Goal: Obtain resource: Download file/media

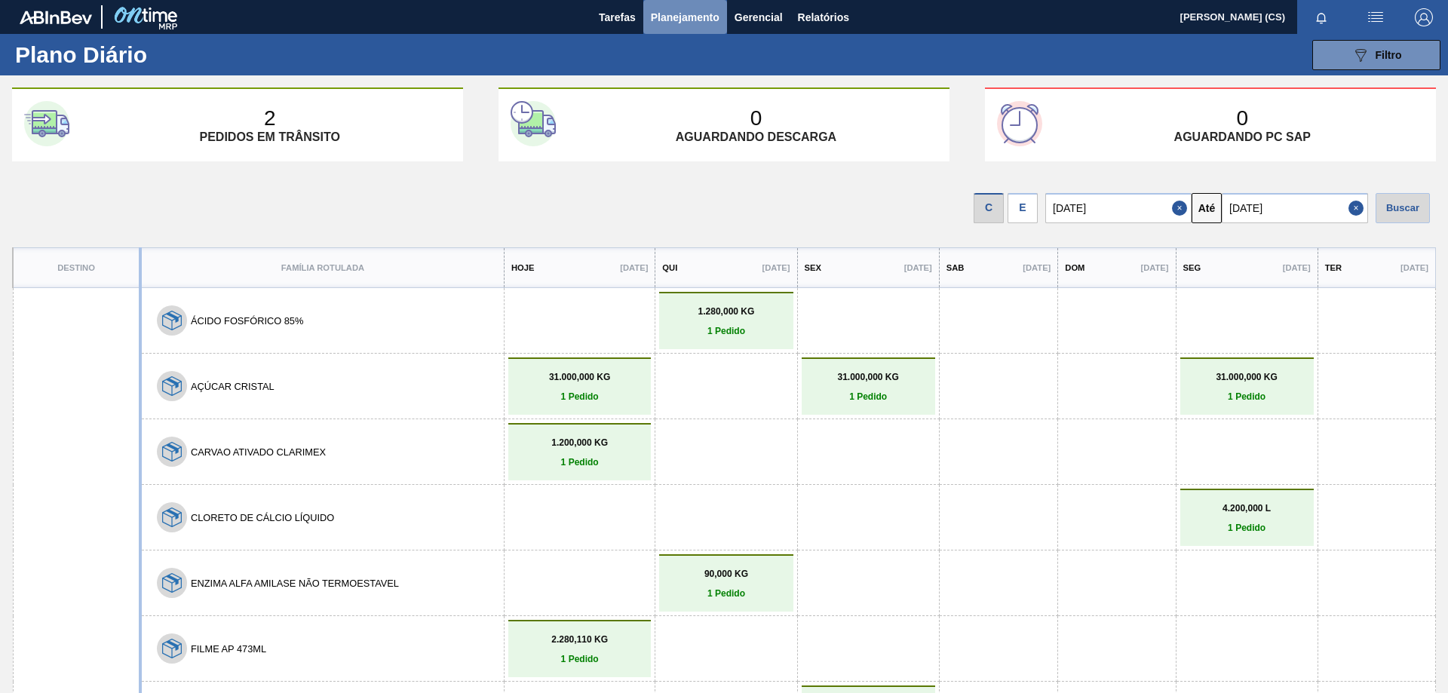
click at [691, 17] on span "Planejamento" at bounding box center [685, 17] width 69 height 18
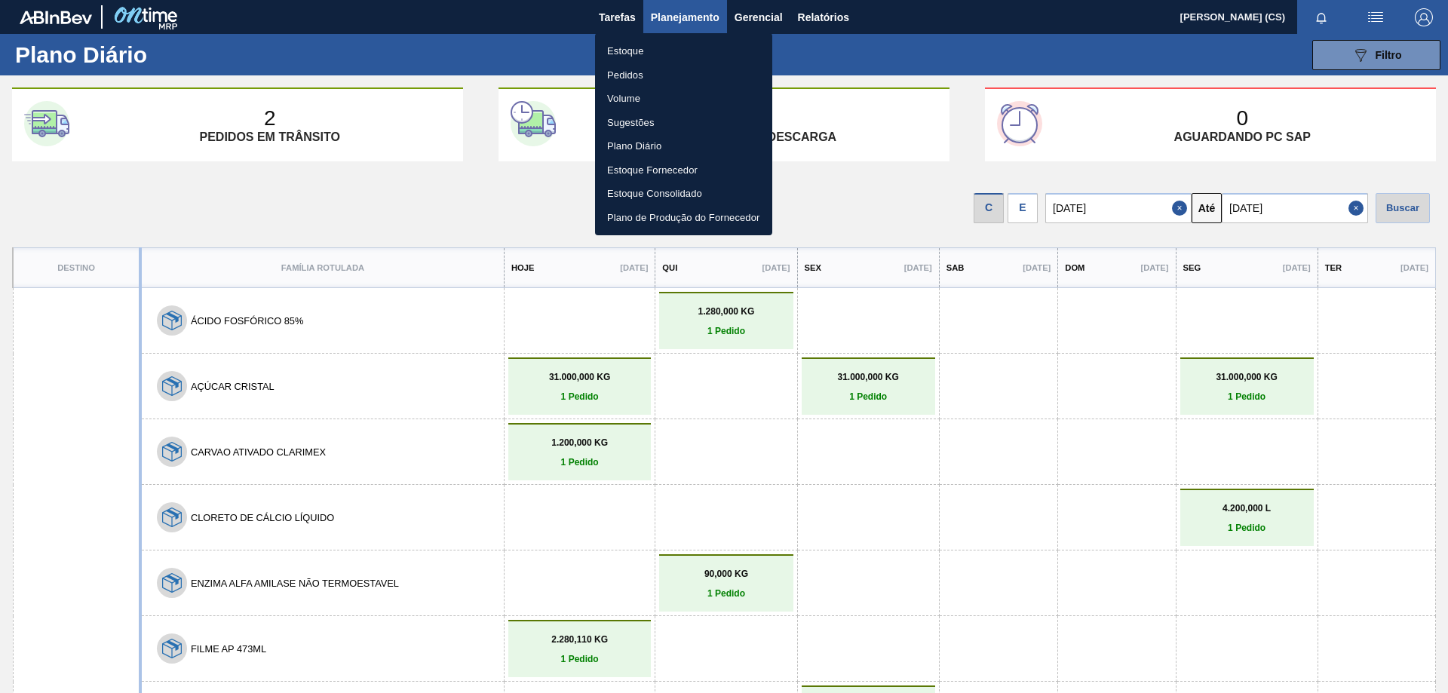
click at [679, 57] on li "Estoque" at bounding box center [683, 51] width 177 height 24
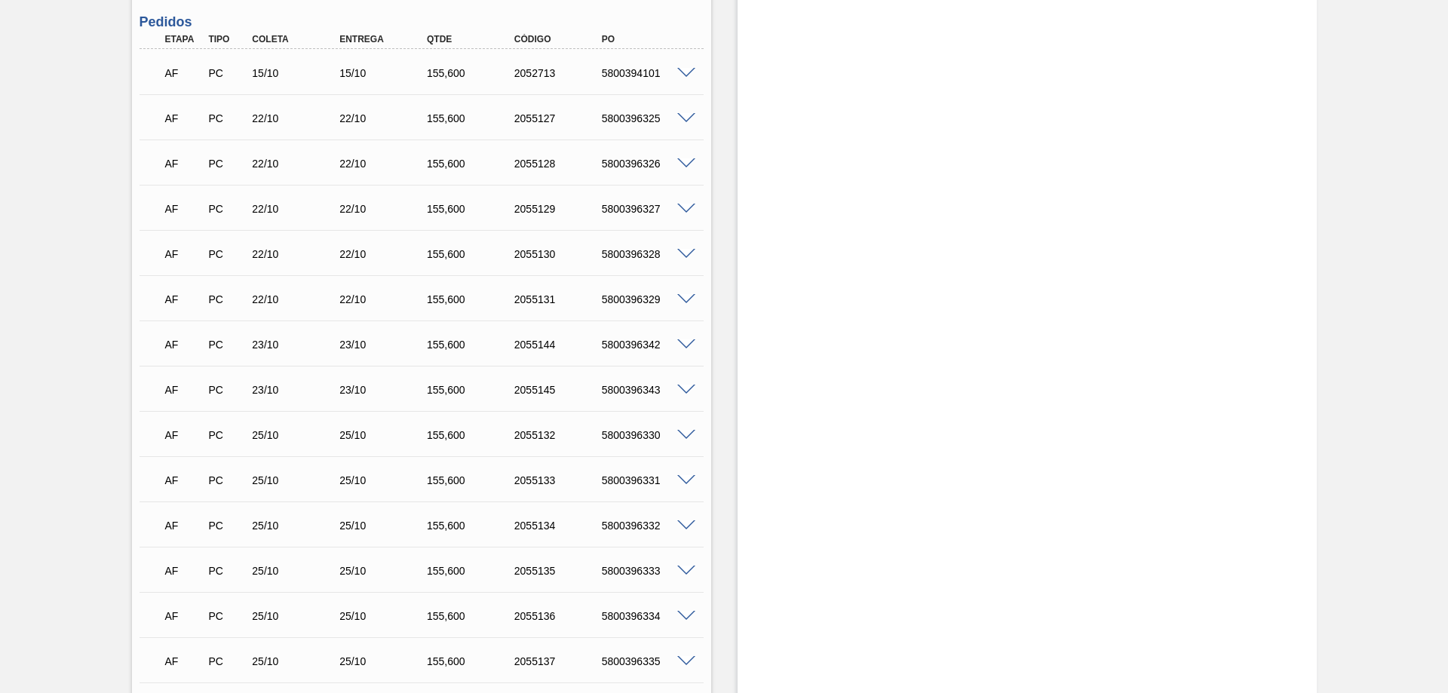
scroll to position [829, 0]
drag, startPoint x: 345, startPoint y: 667, endPoint x: 375, endPoint y: 667, distance: 30.9
click at [375, 667] on div "AF PC 25/10 25/10 155,600 2055142 5800396340" at bounding box center [417, 660] width 524 height 30
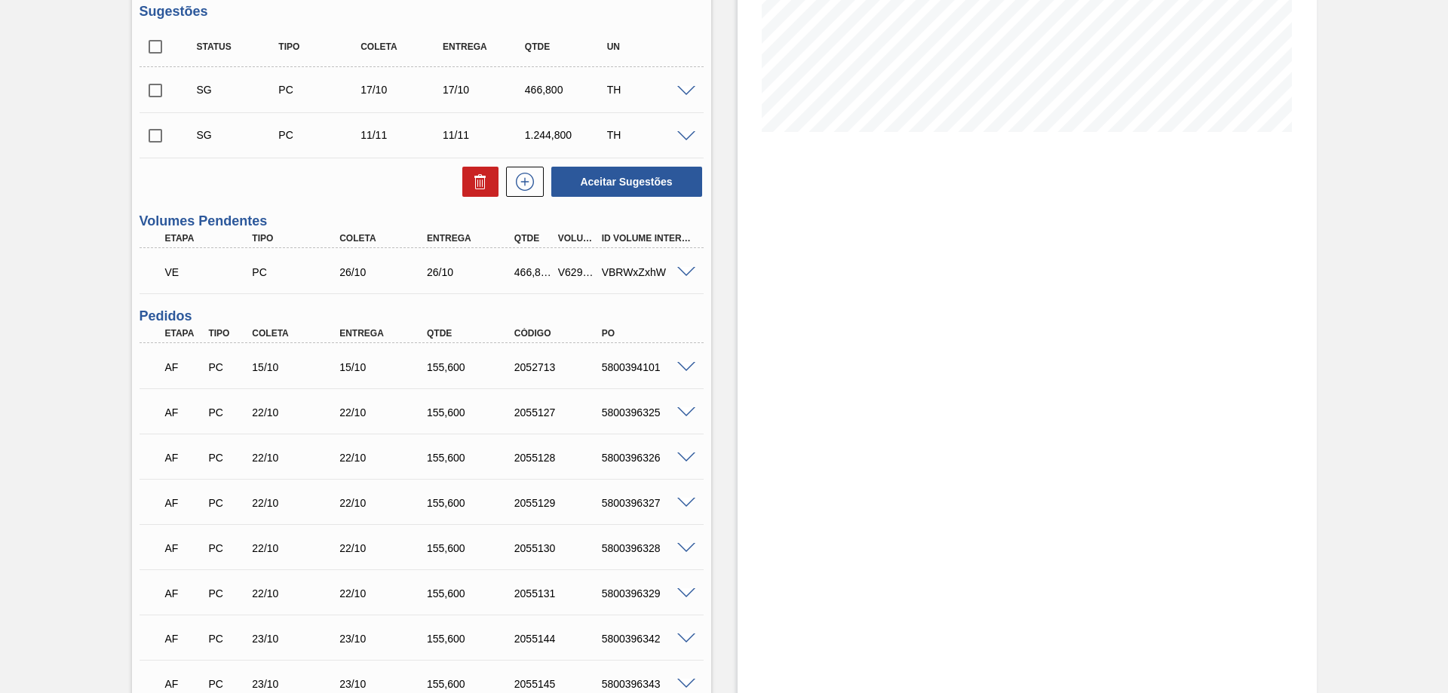
scroll to position [158, 0]
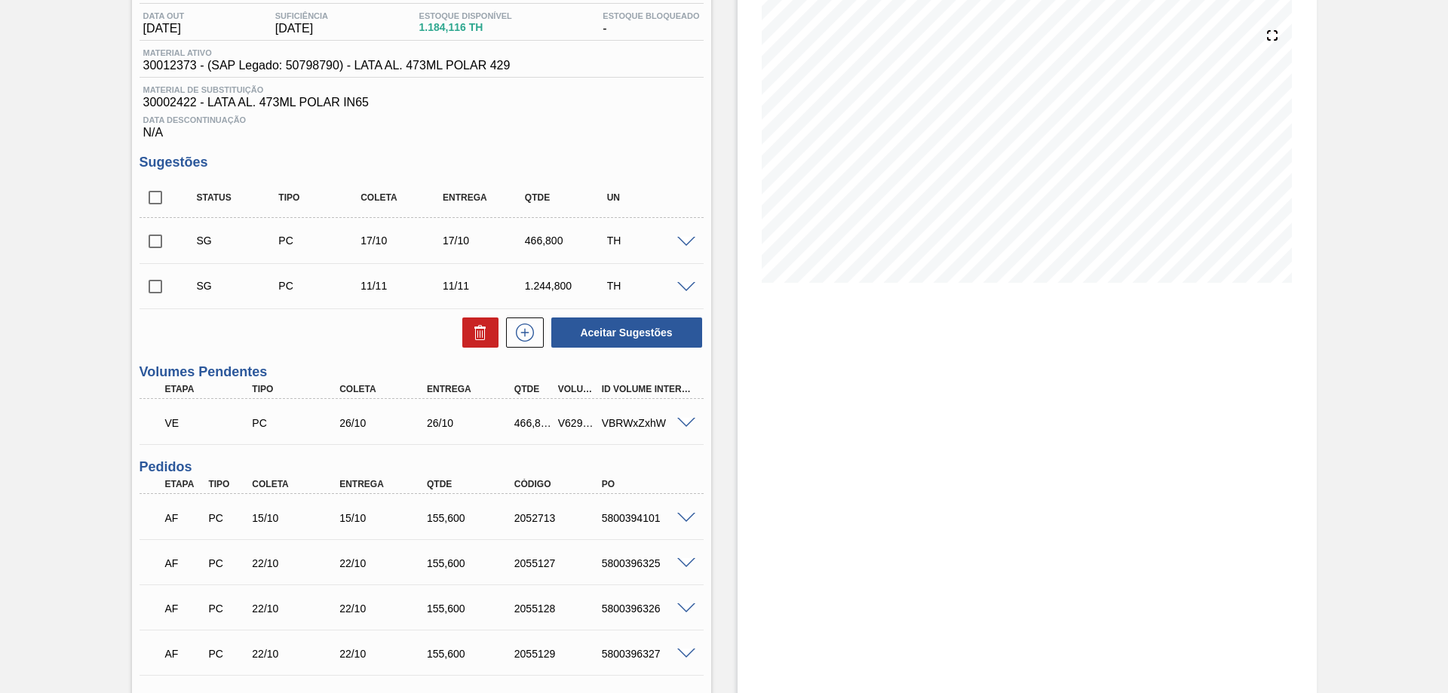
click at [674, 428] on div "VBRWxZxhW" at bounding box center [647, 423] width 98 height 12
click at [682, 424] on span at bounding box center [686, 423] width 18 height 11
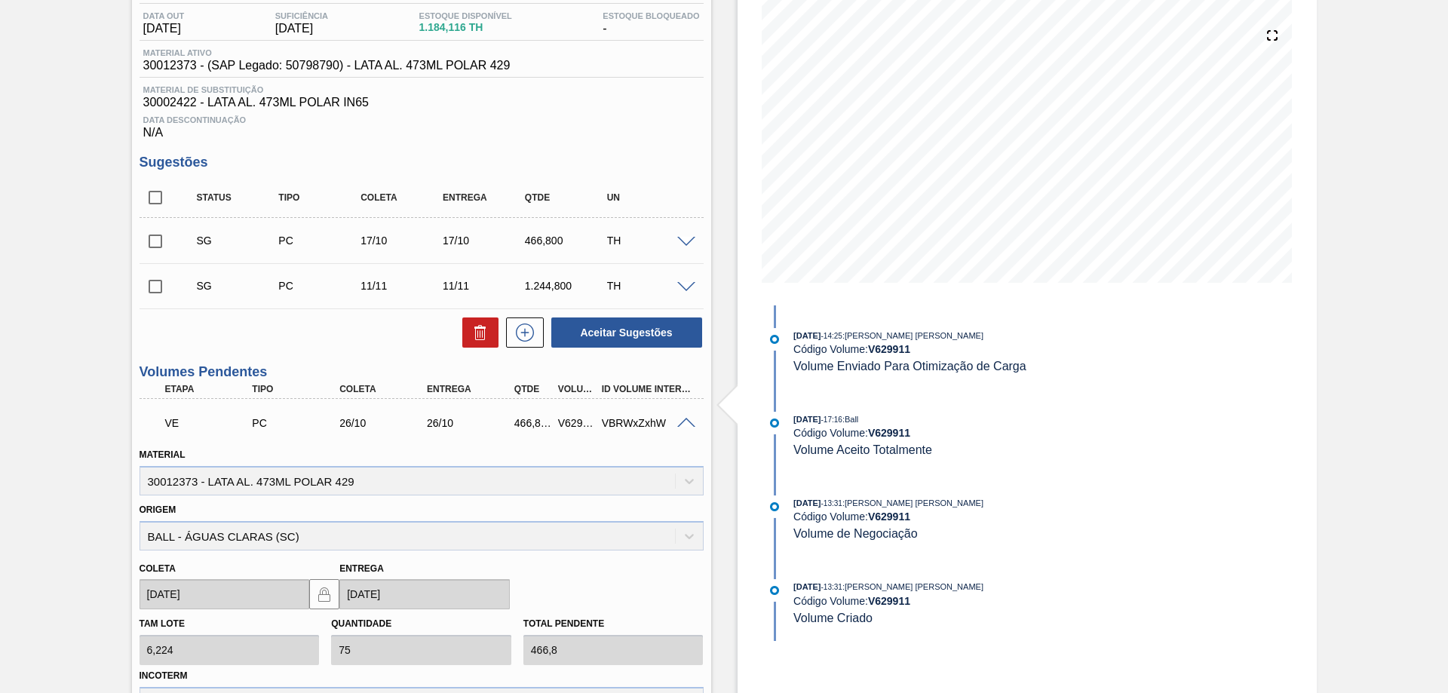
click at [682, 424] on span at bounding box center [686, 423] width 18 height 11
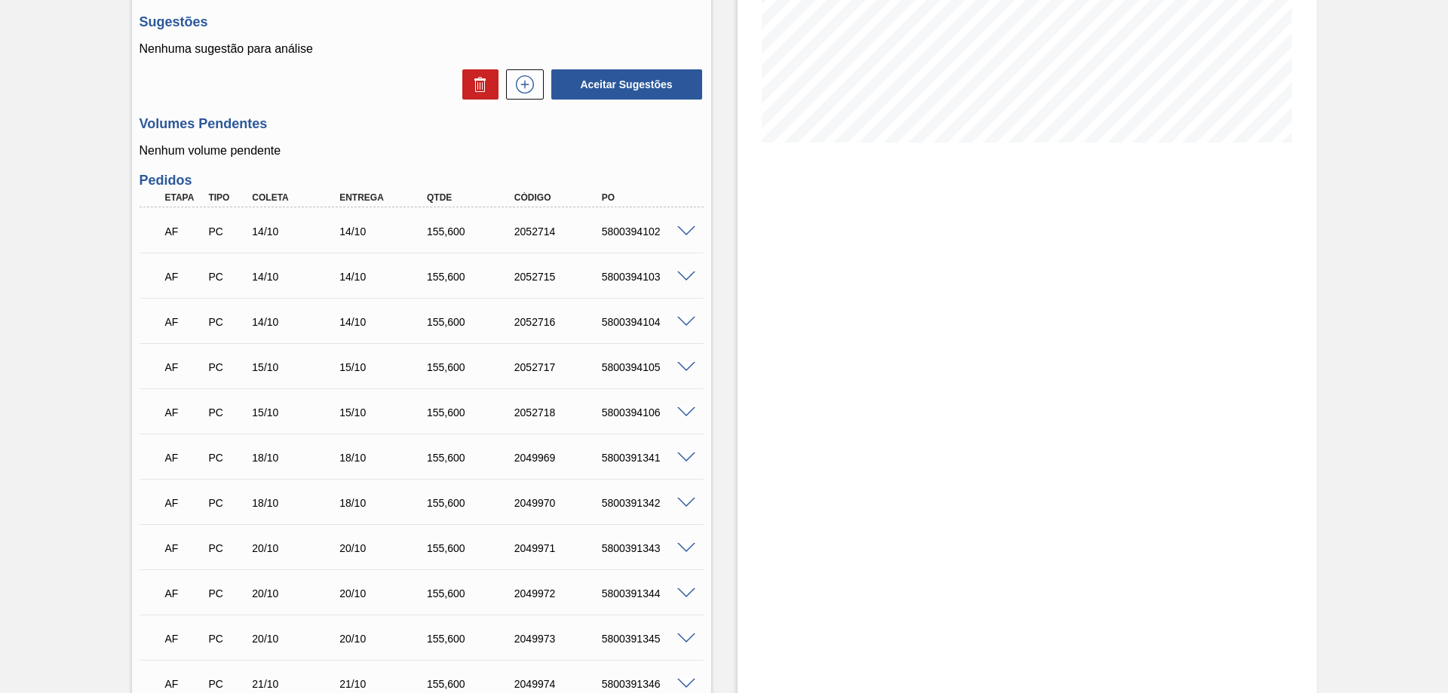
scroll to position [449, 0]
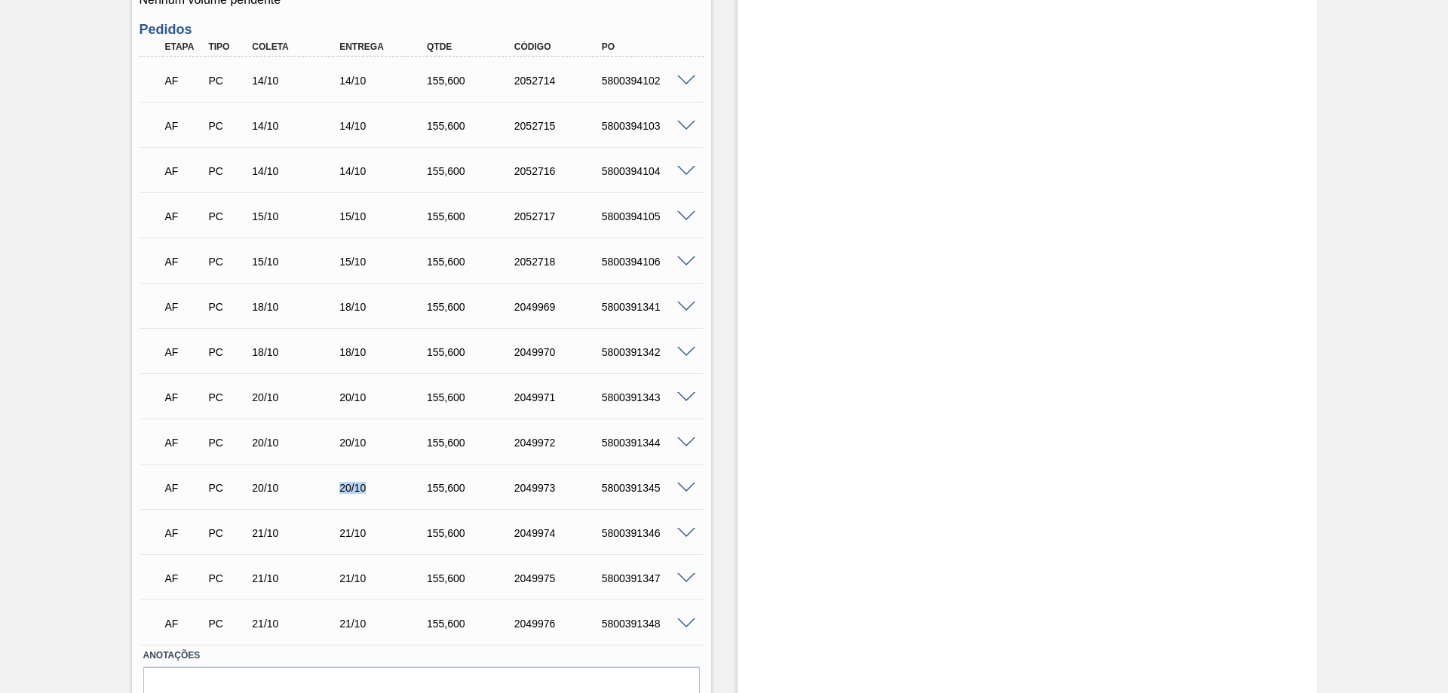
drag, startPoint x: 341, startPoint y: 489, endPoint x: 366, endPoint y: 489, distance: 25.6
click at [366, 489] on div "20/10" at bounding box center [385, 488] width 98 height 12
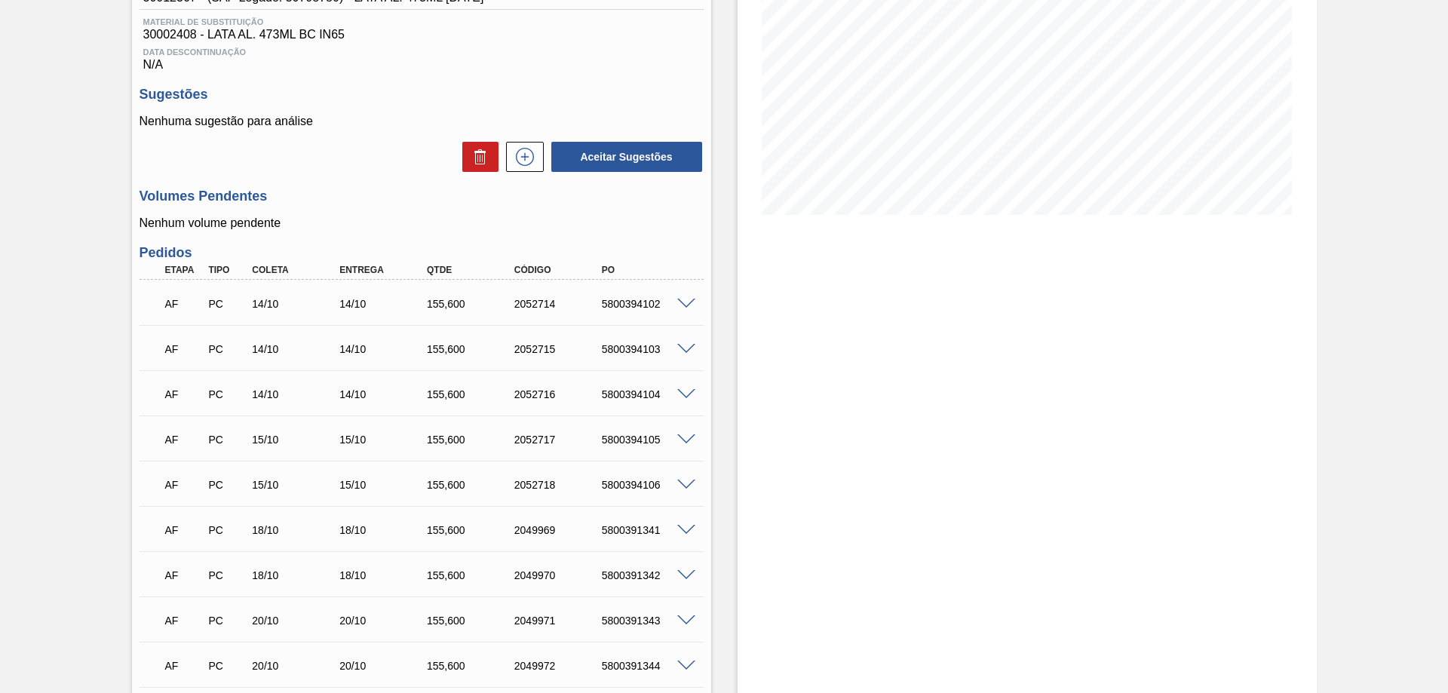
scroll to position [525, 0]
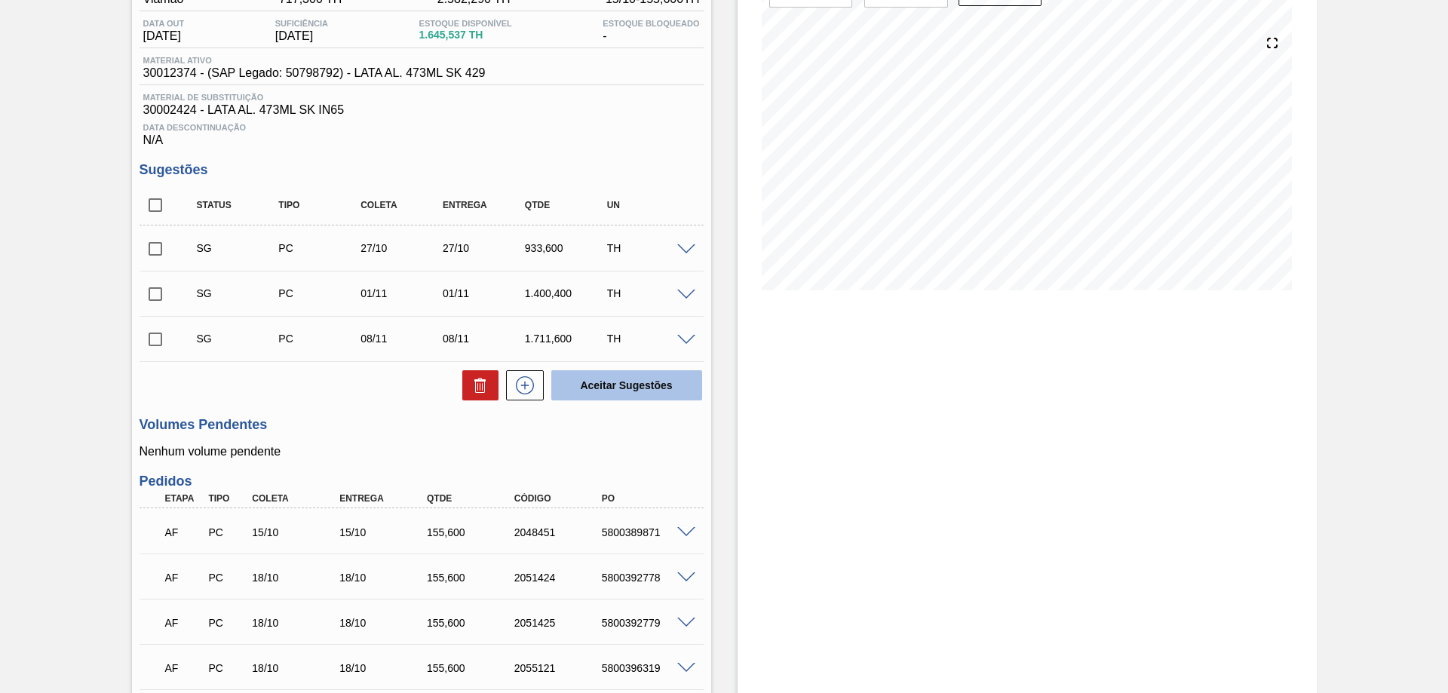
scroll to position [75, 0]
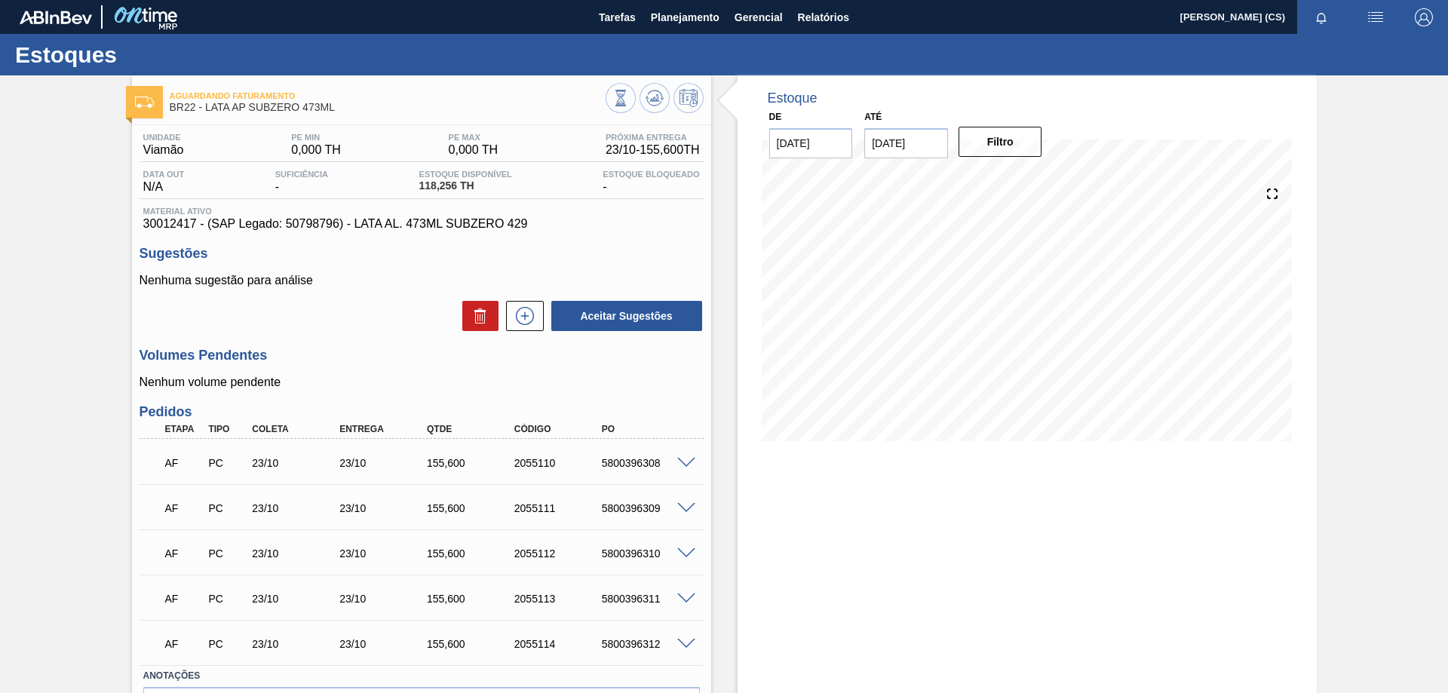
scroll to position [96, 0]
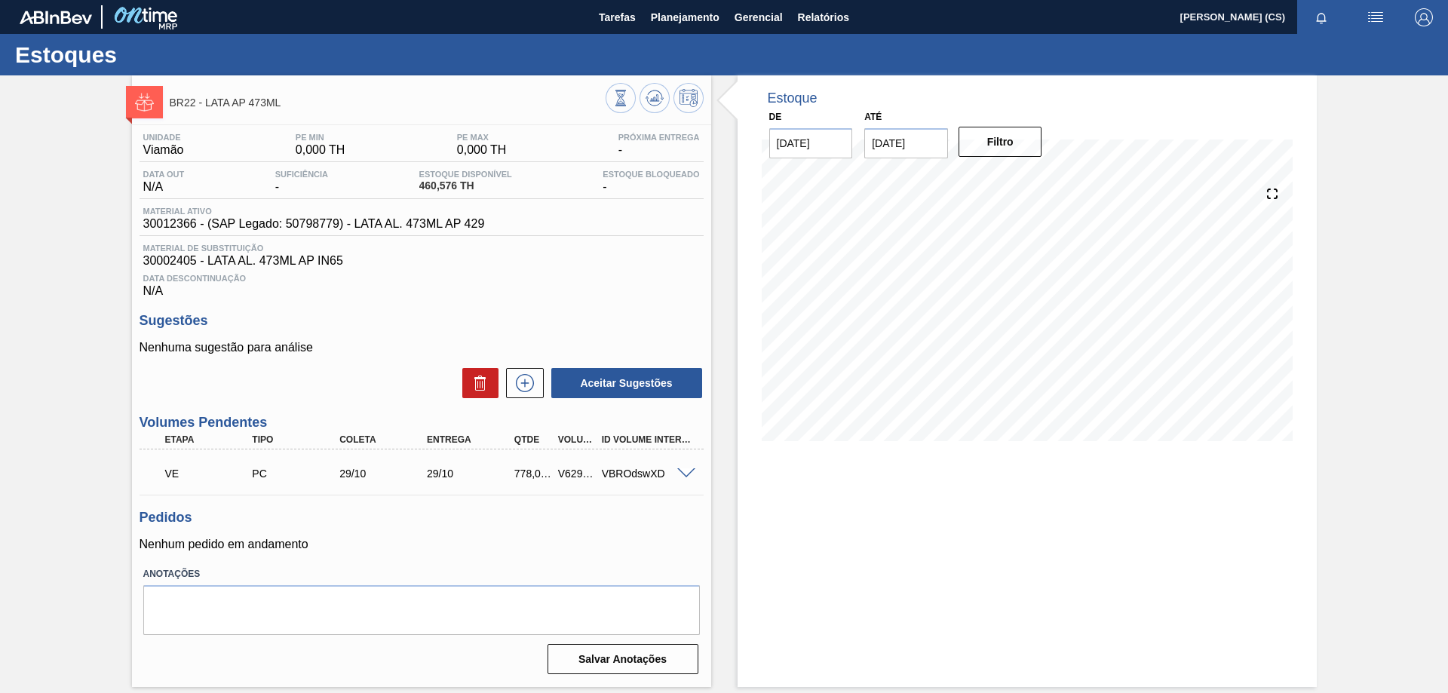
click at [682, 468] on span at bounding box center [686, 473] width 18 height 11
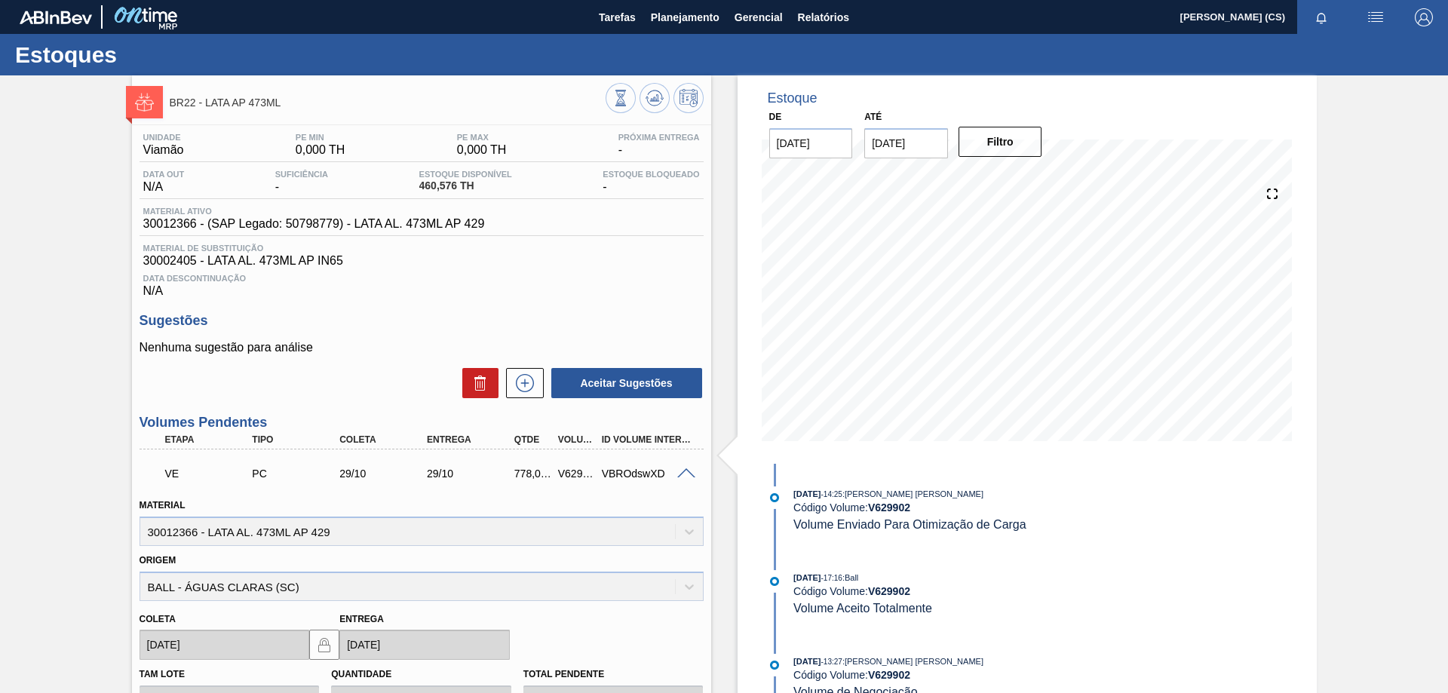
scroll to position [151, 0]
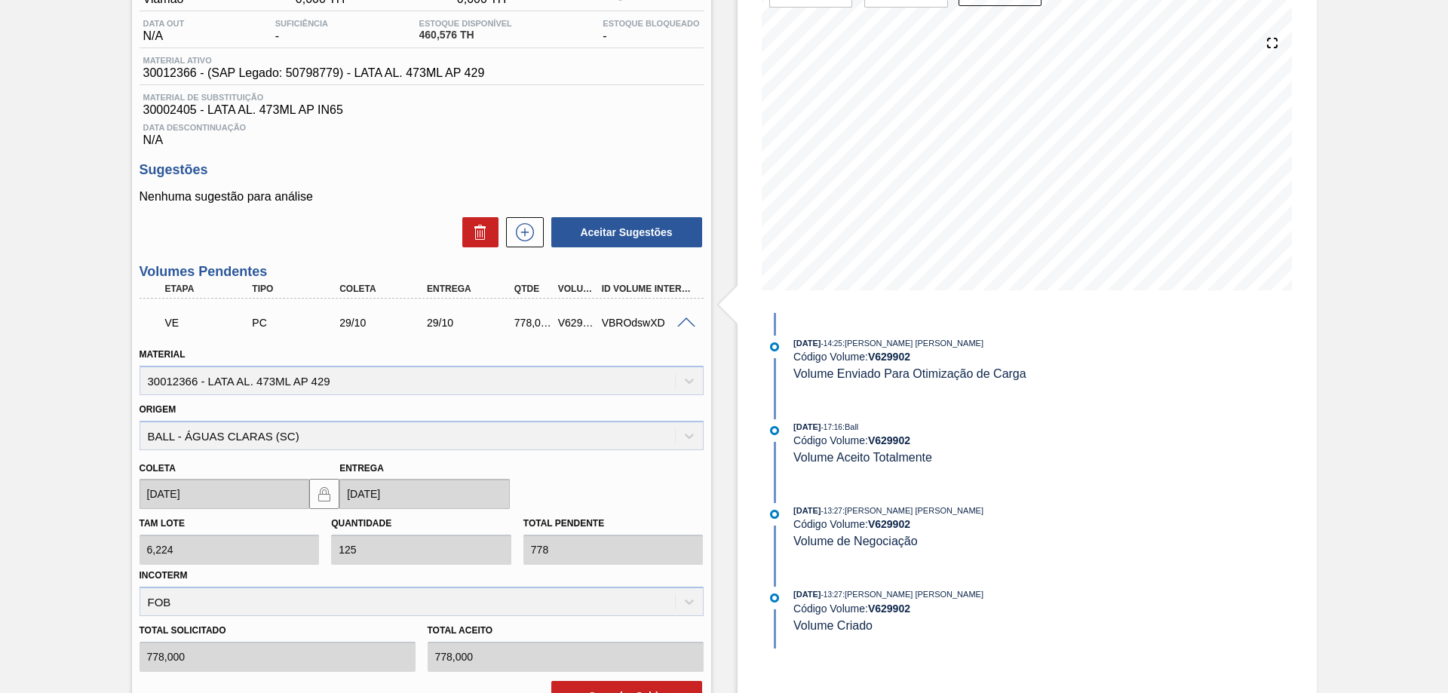
click at [682, 319] on span at bounding box center [686, 322] width 18 height 11
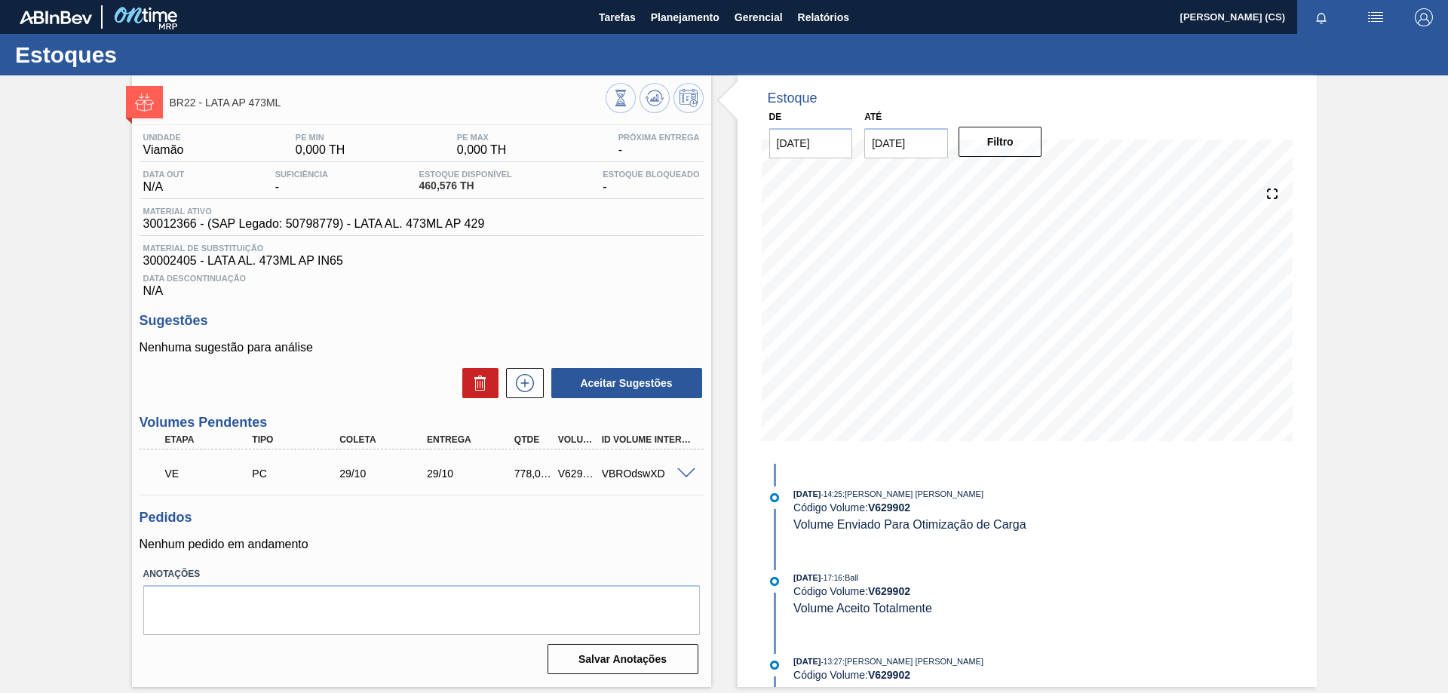
scroll to position [0, 0]
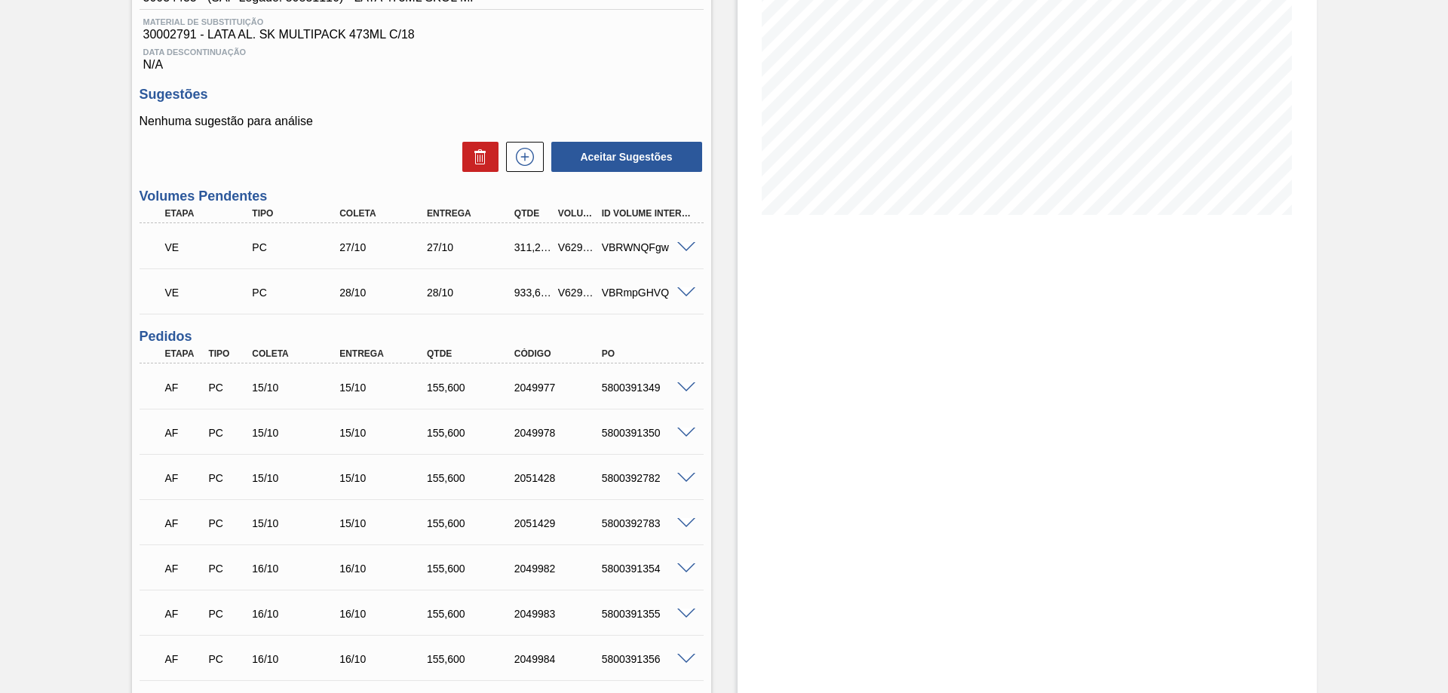
scroll to position [377, 0]
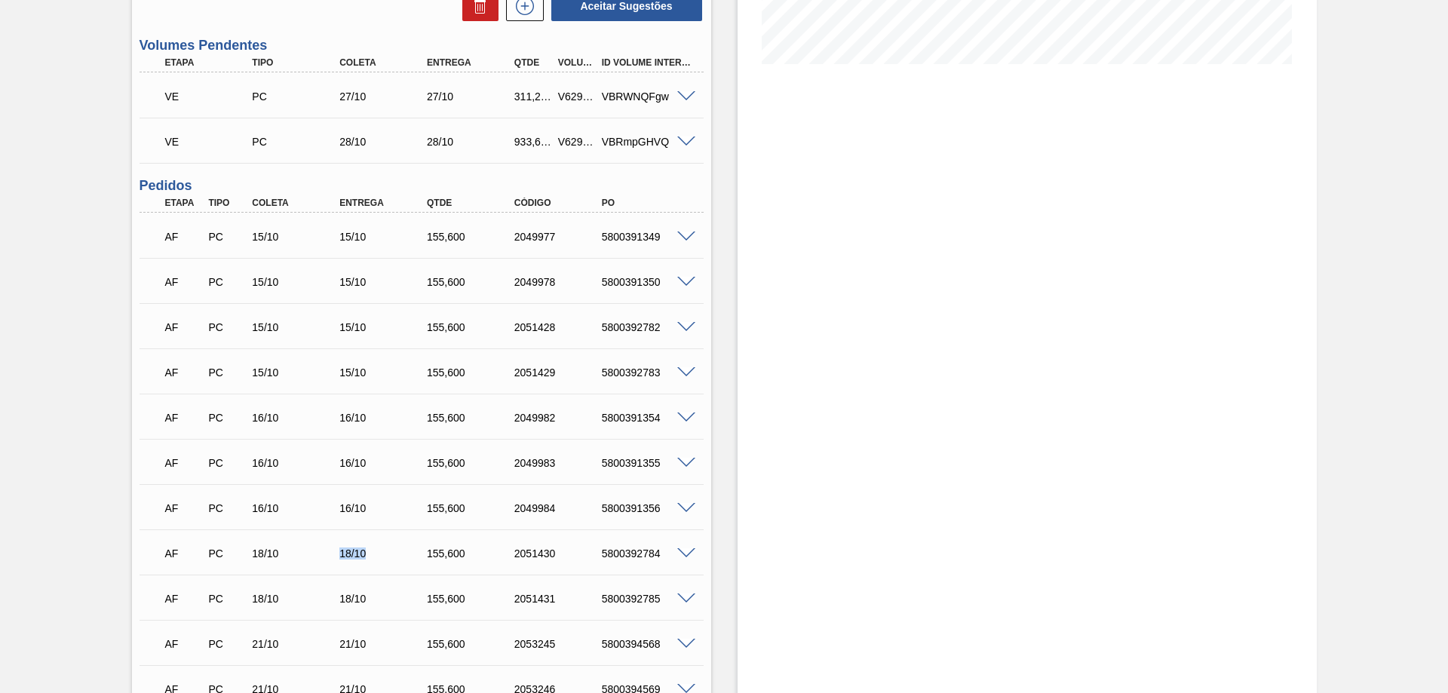
drag, startPoint x: 337, startPoint y: 550, endPoint x: 365, endPoint y: 555, distance: 28.3
click at [365, 555] on div "18/10" at bounding box center [385, 553] width 98 height 12
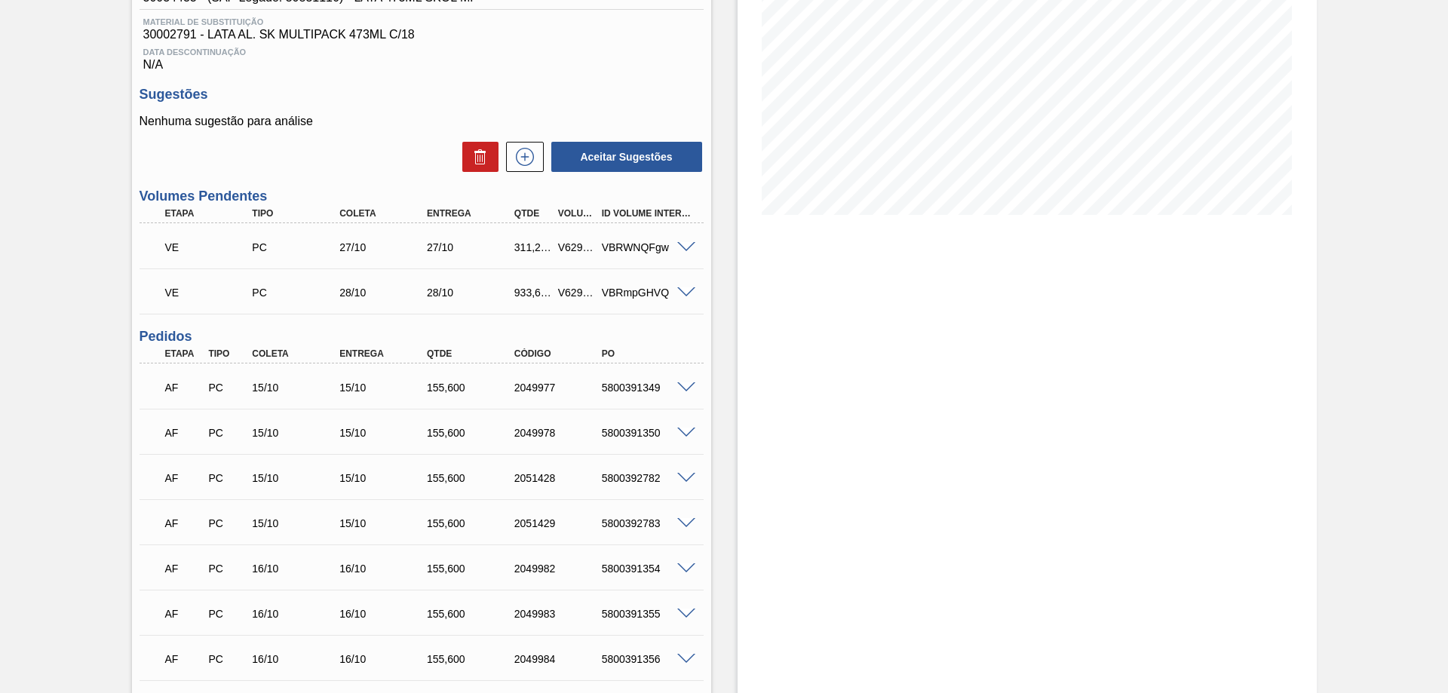
click at [685, 247] on span at bounding box center [686, 247] width 18 height 11
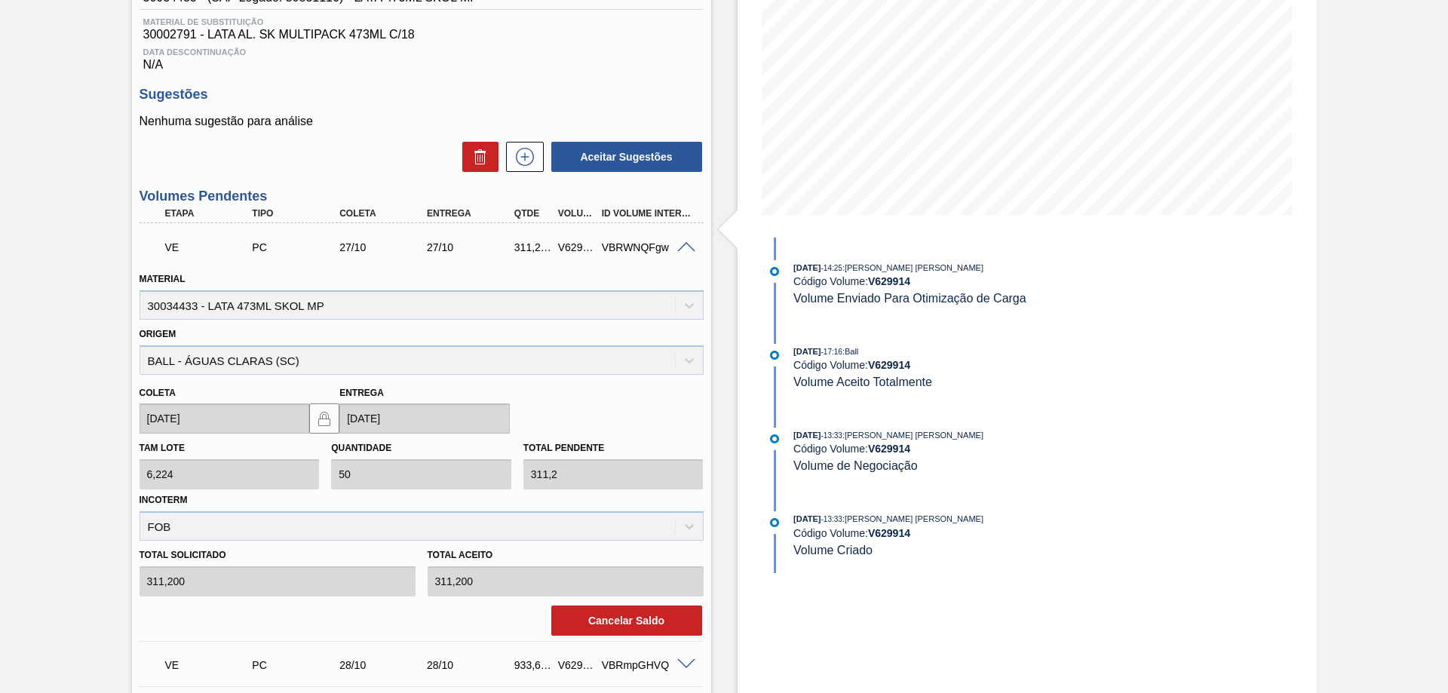
click at [685, 247] on span at bounding box center [686, 247] width 18 height 11
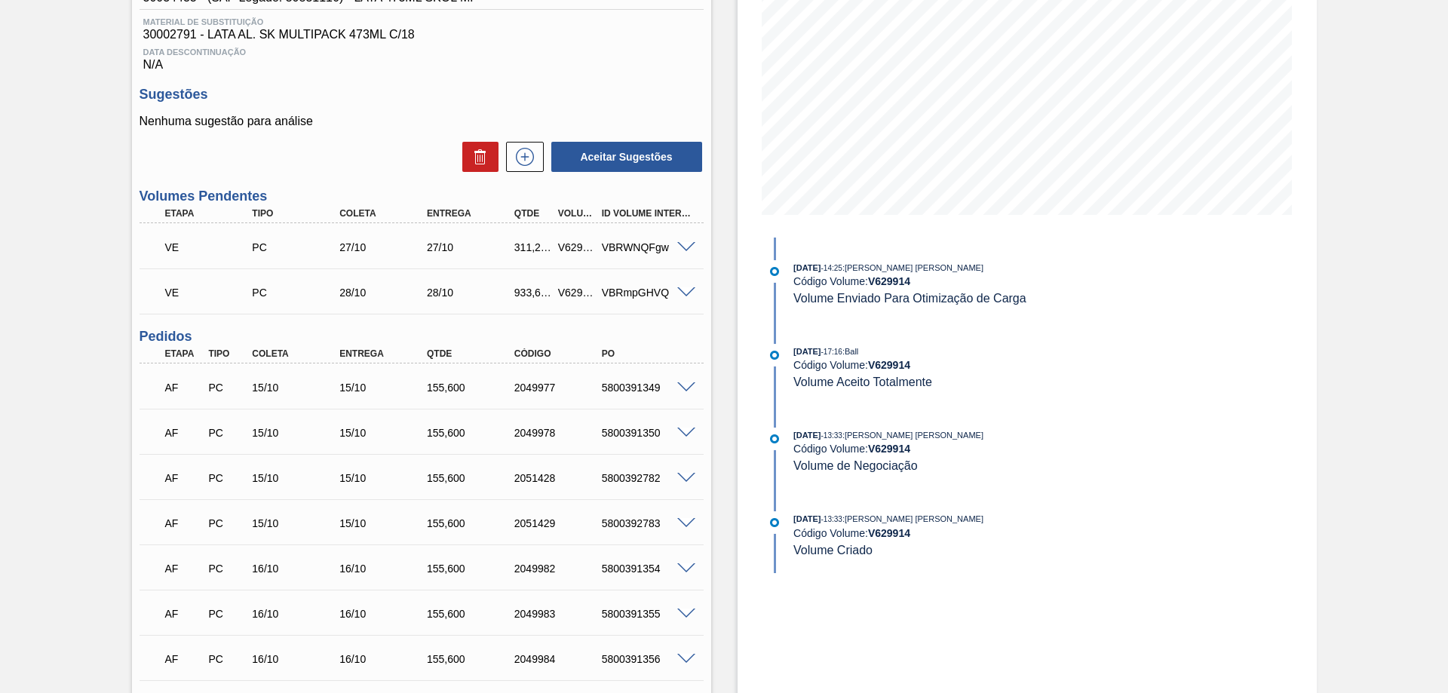
click at [687, 290] on span at bounding box center [686, 292] width 18 height 11
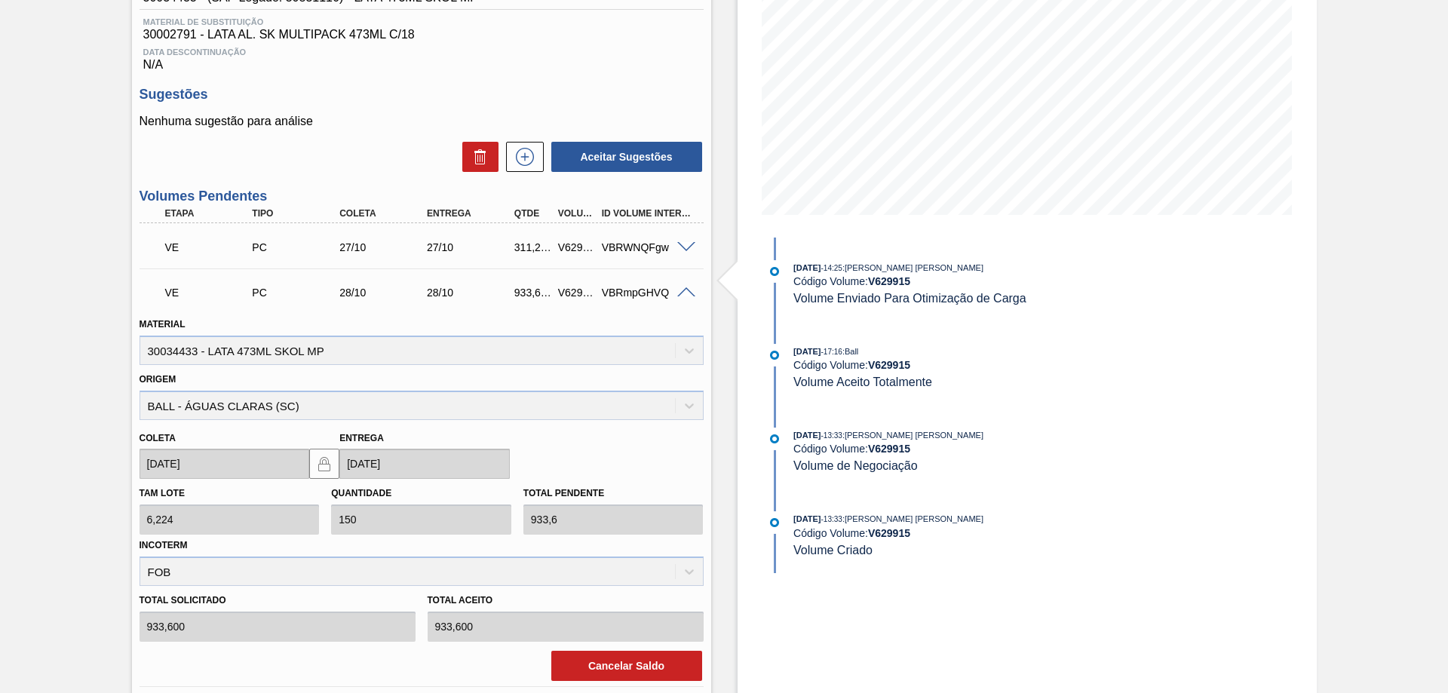
click at [683, 294] on span at bounding box center [686, 292] width 18 height 11
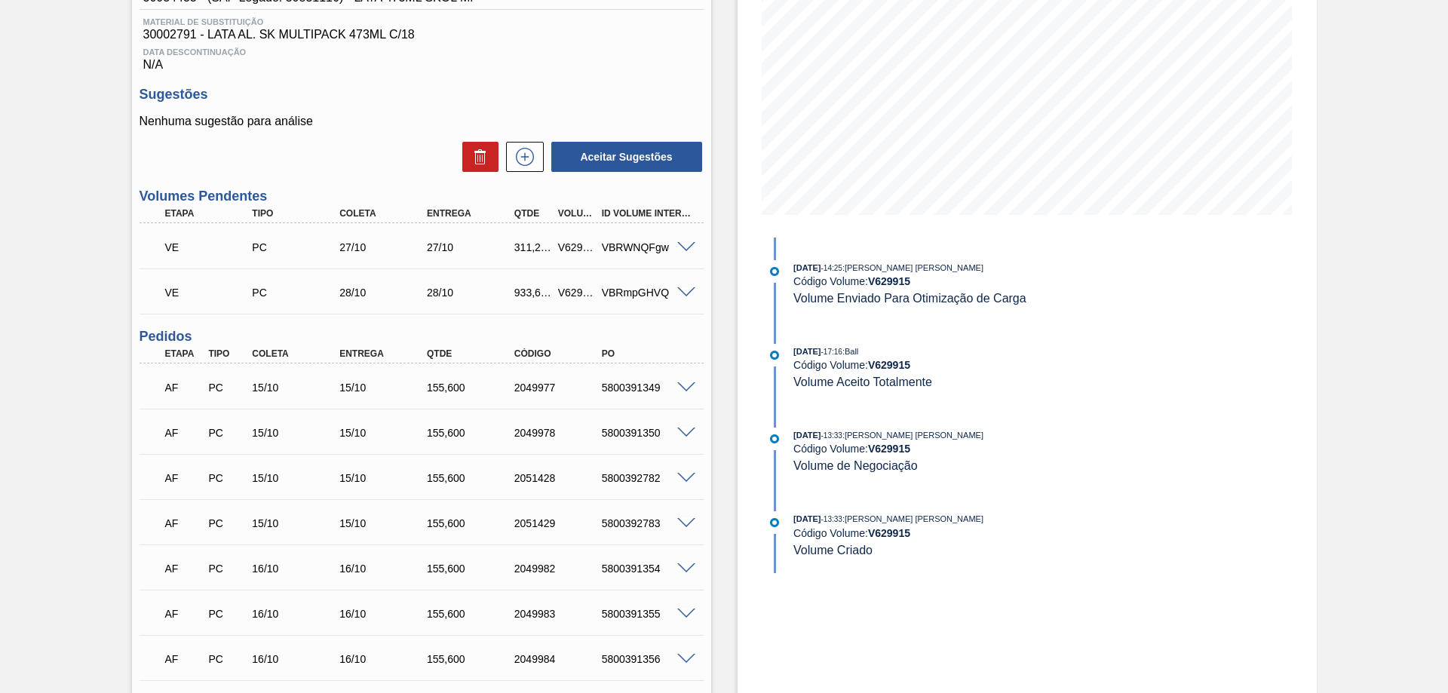
scroll to position [0, 0]
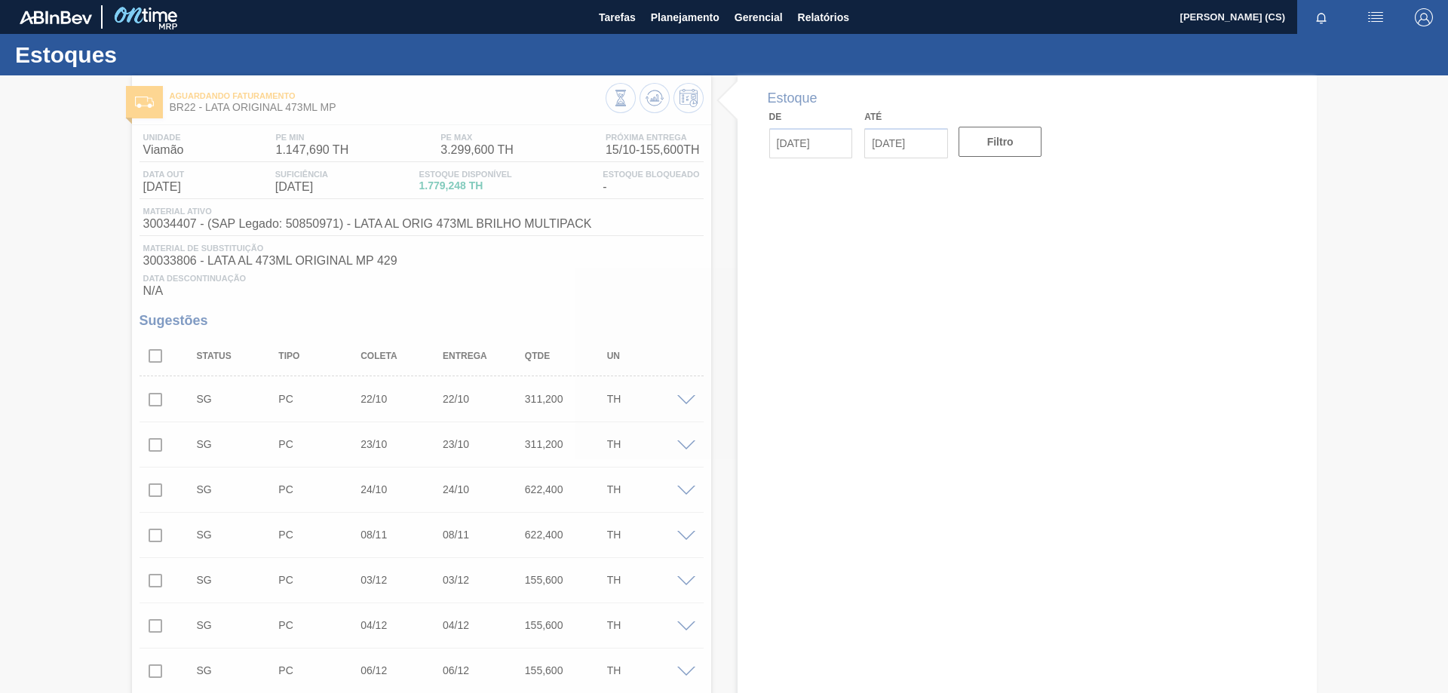
type input "[DATE]"
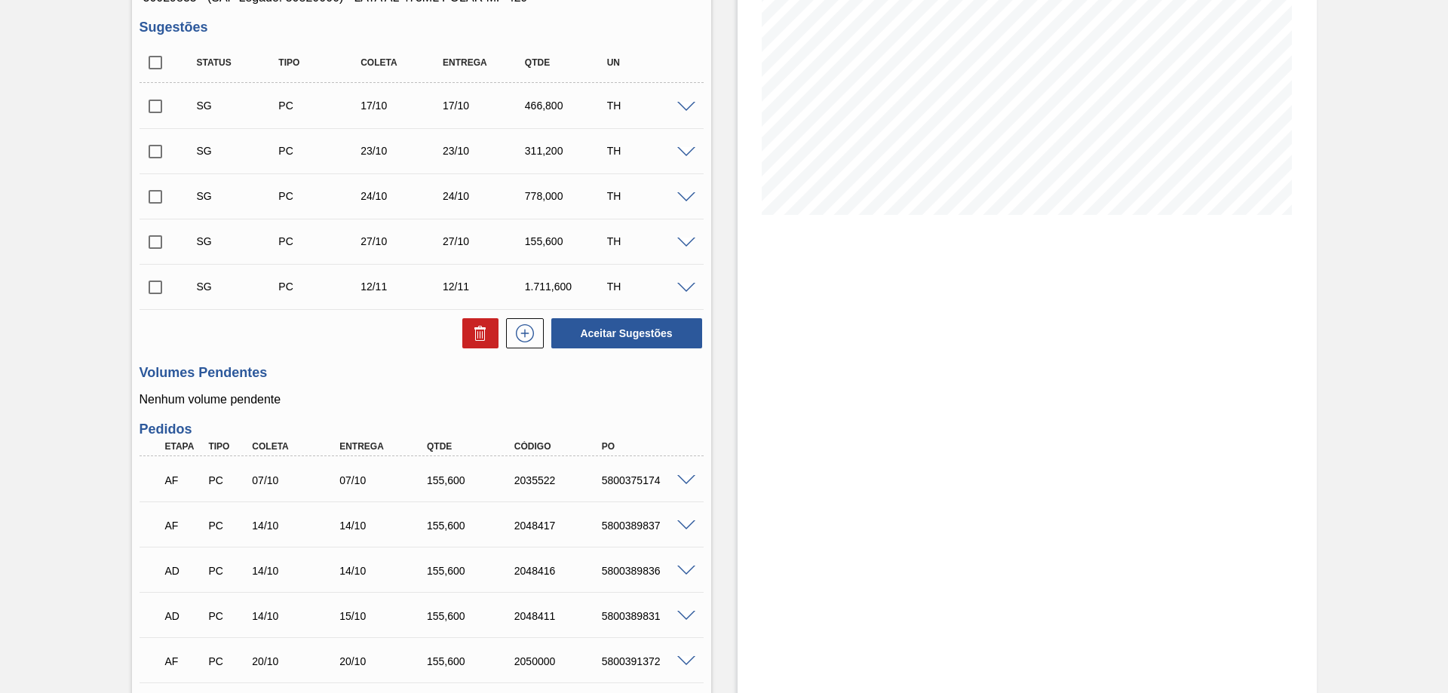
scroll to position [452, 0]
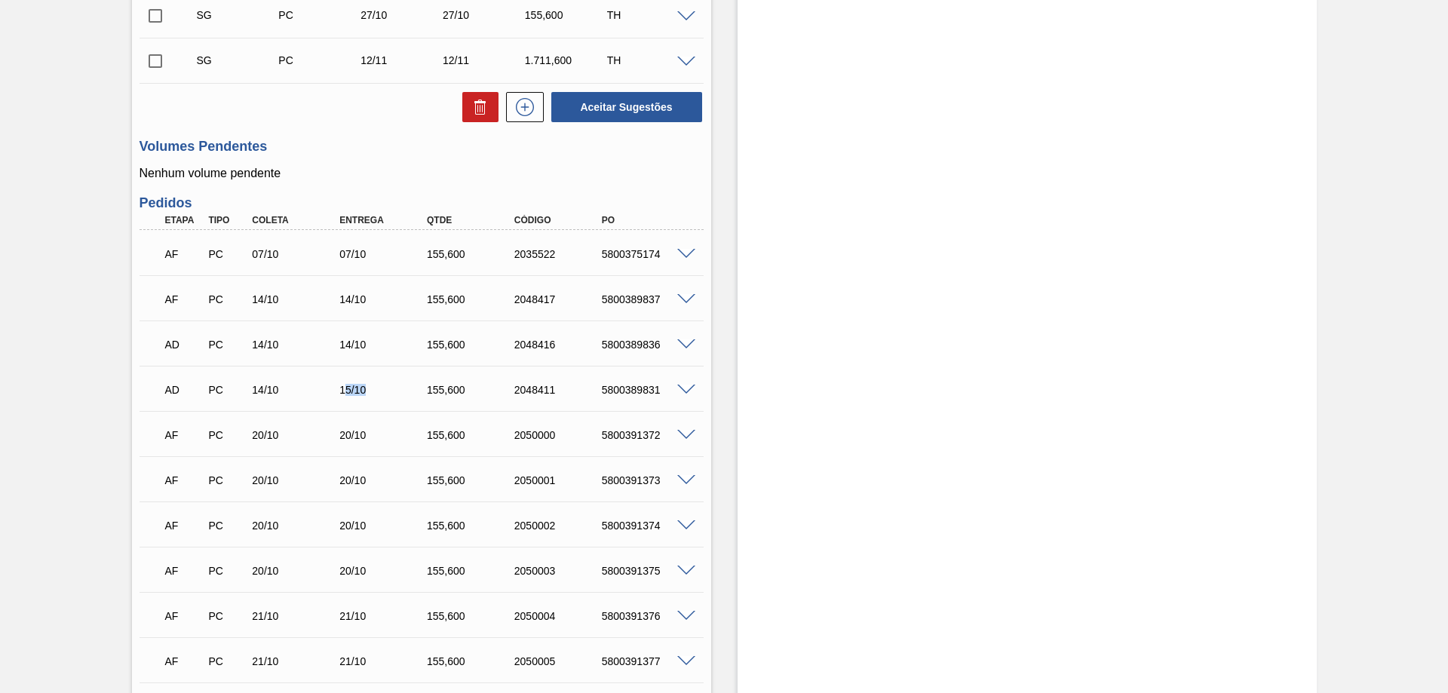
drag, startPoint x: 344, startPoint y: 386, endPoint x: 369, endPoint y: 388, distance: 25.0
click at [369, 388] on div "15/10" at bounding box center [385, 390] width 98 height 12
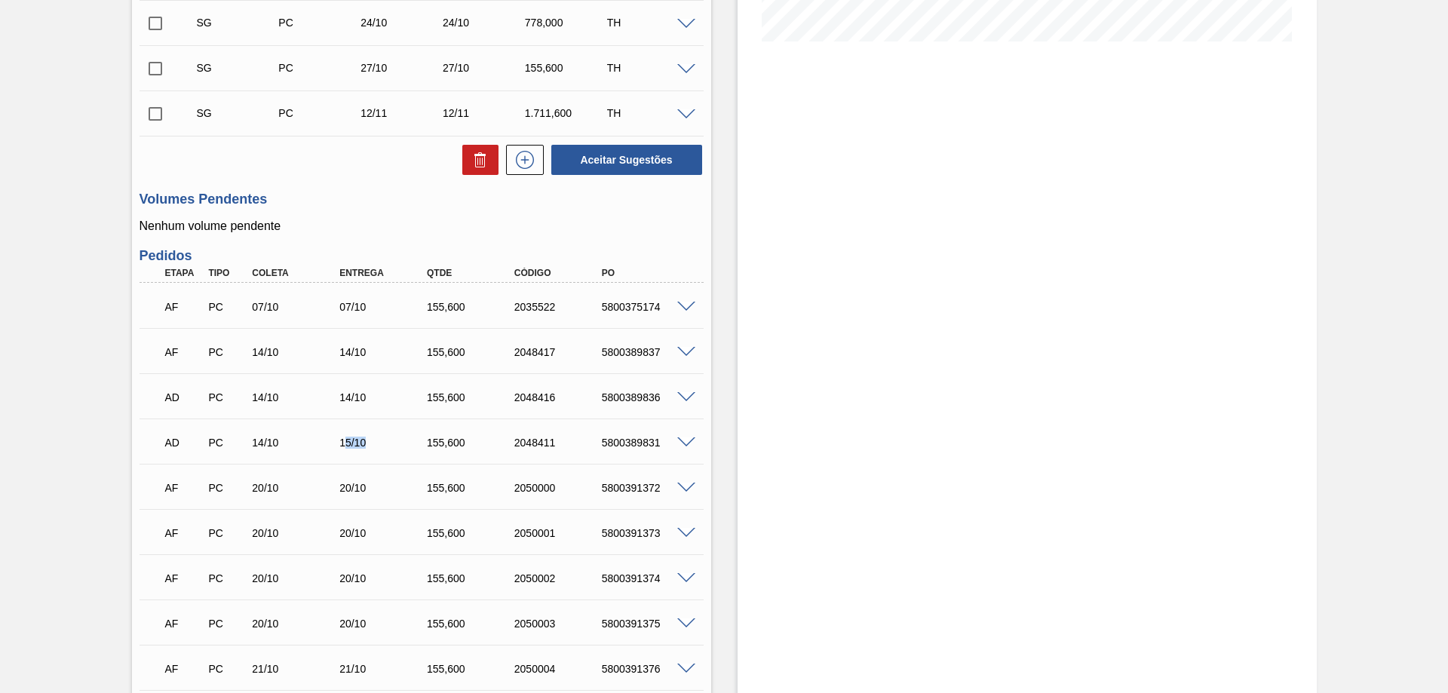
scroll to position [173, 0]
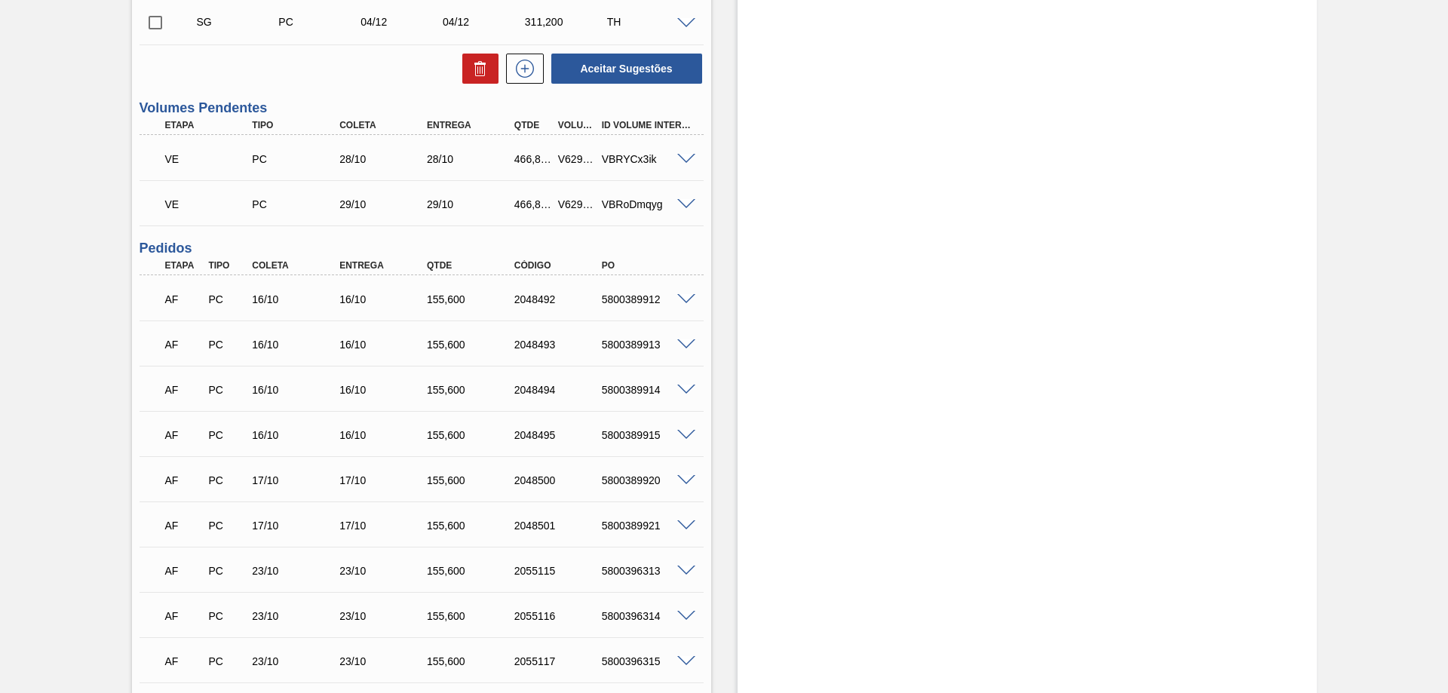
scroll to position [754, 0]
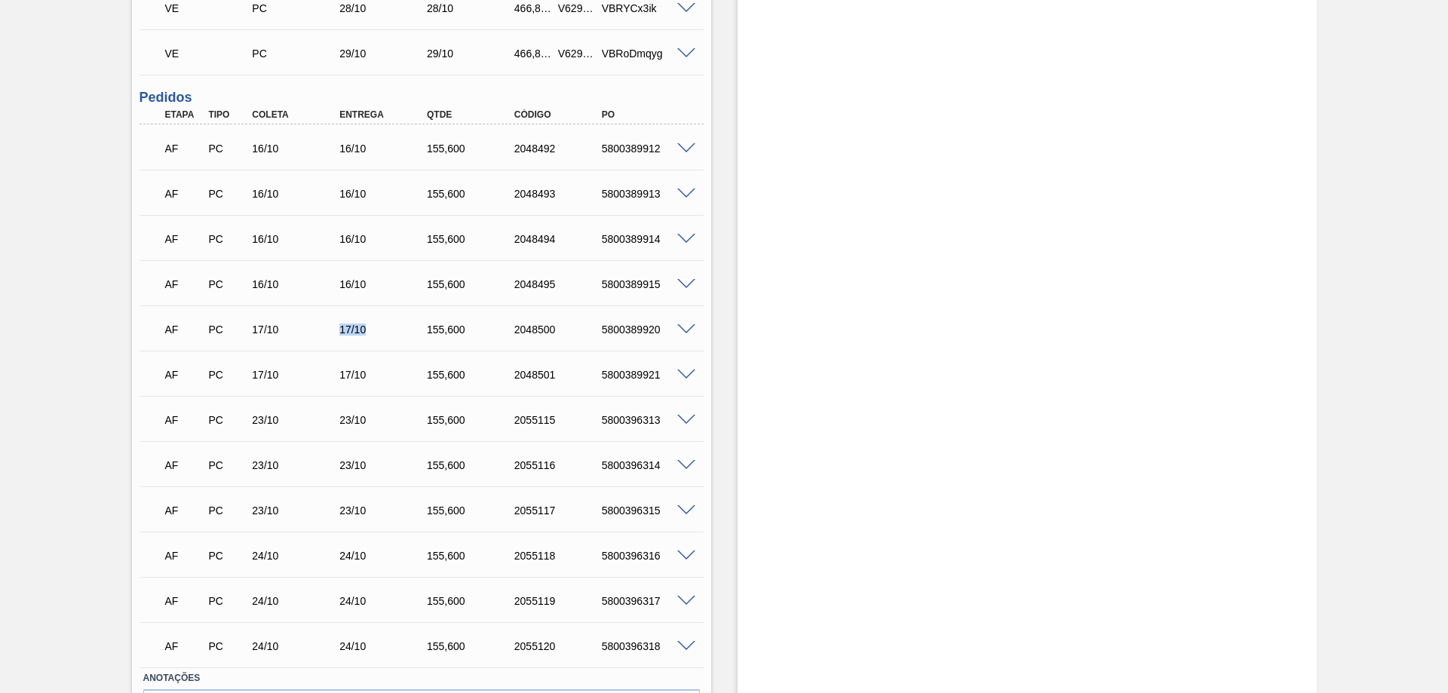
drag, startPoint x: 342, startPoint y: 331, endPoint x: 369, endPoint y: 335, distance: 26.7
click at [369, 333] on div "17/10" at bounding box center [385, 329] width 98 height 12
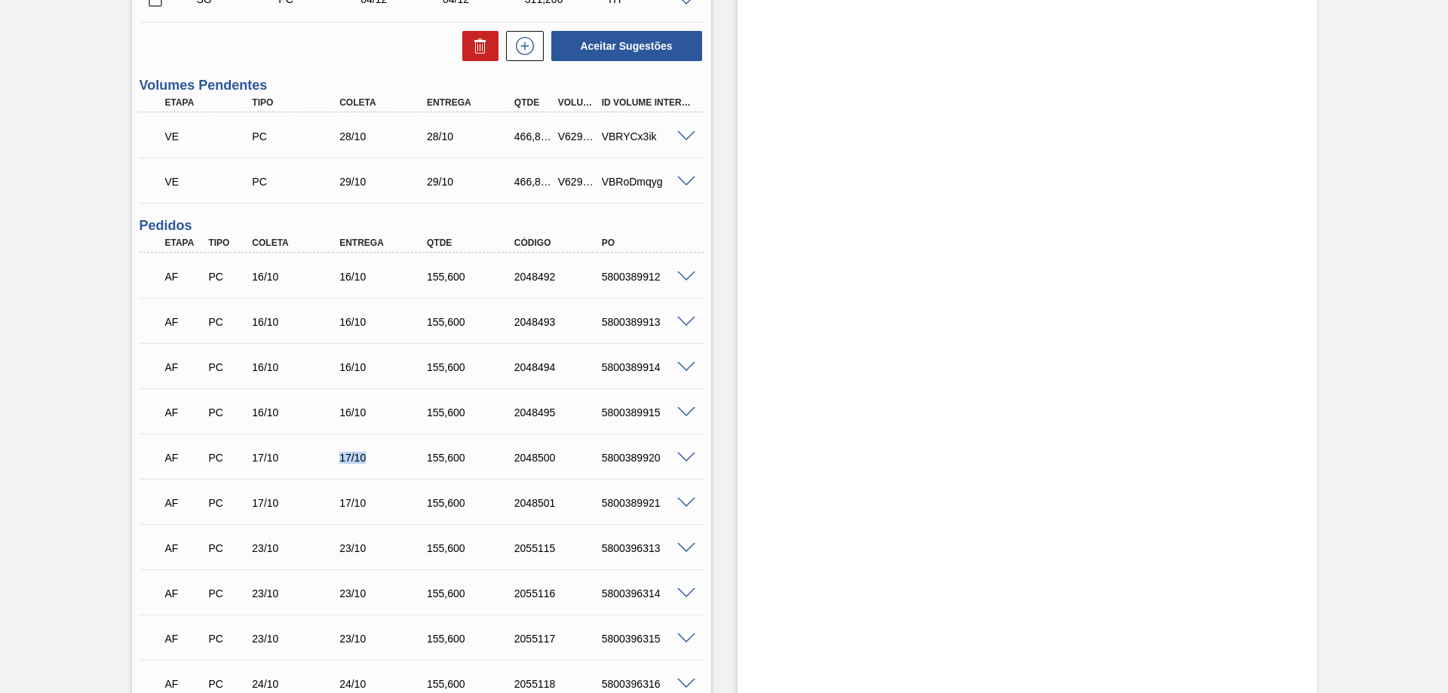
scroll to position [400, 0]
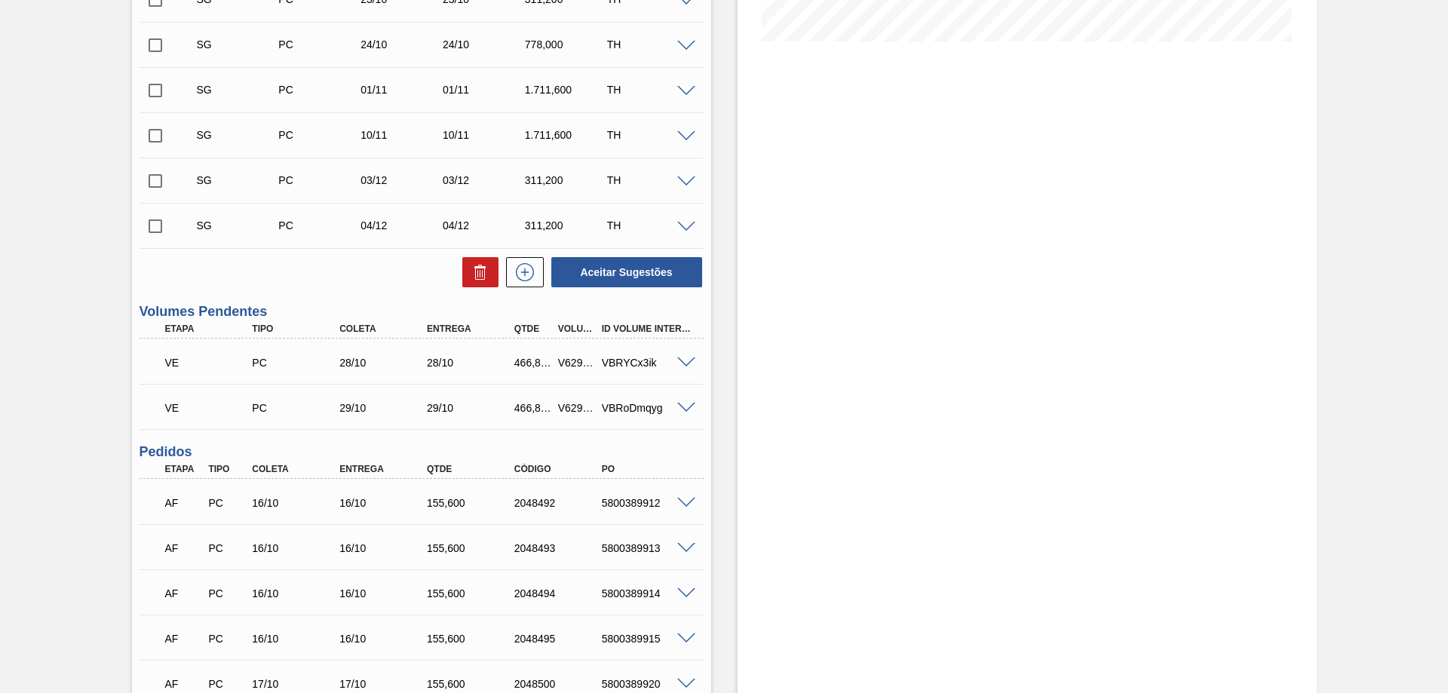
click at [688, 364] on span at bounding box center [686, 362] width 18 height 11
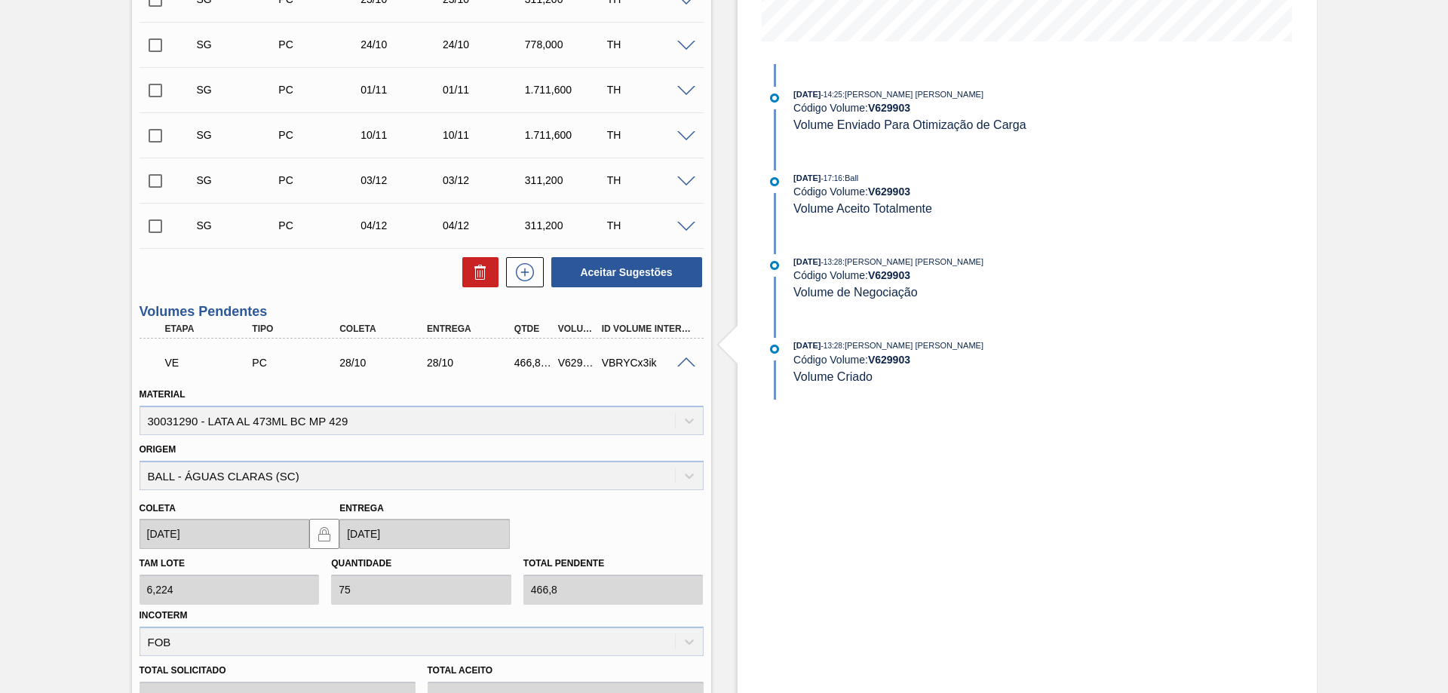
click at [685, 363] on span at bounding box center [686, 362] width 18 height 11
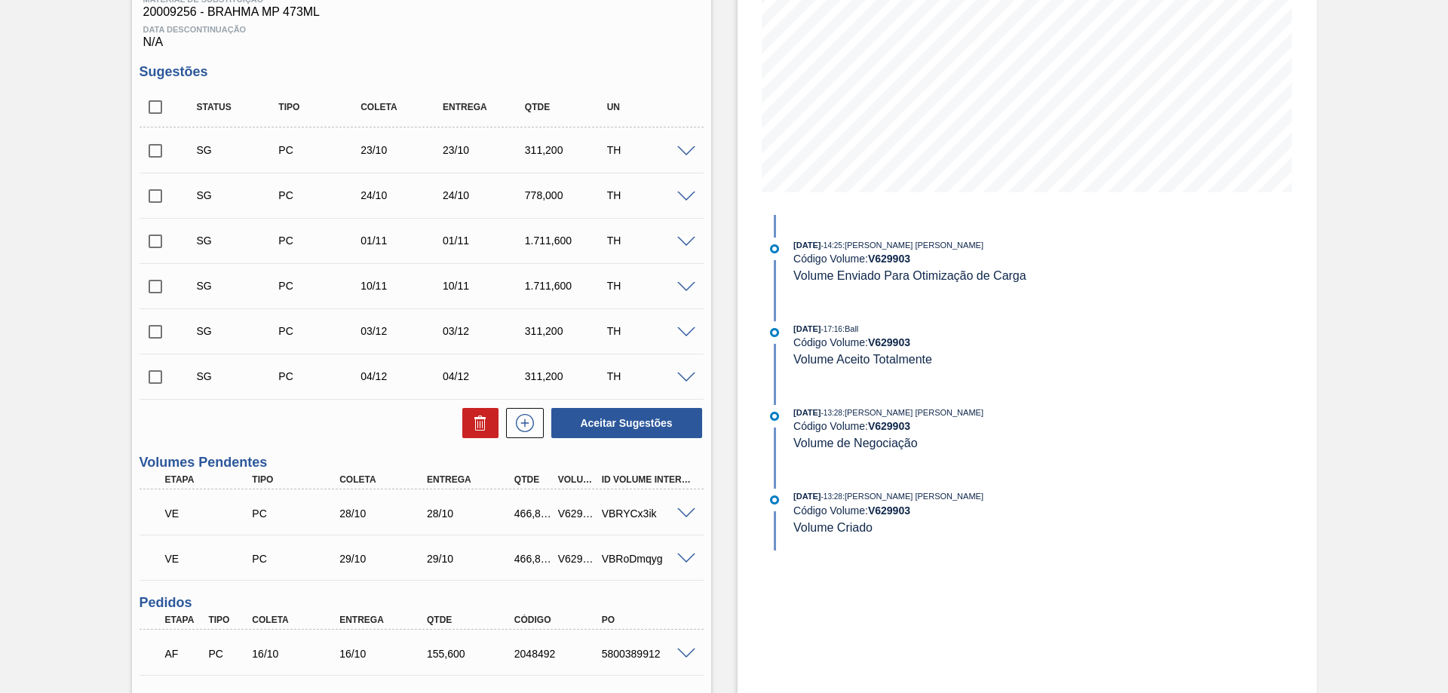
scroll to position [23, 0]
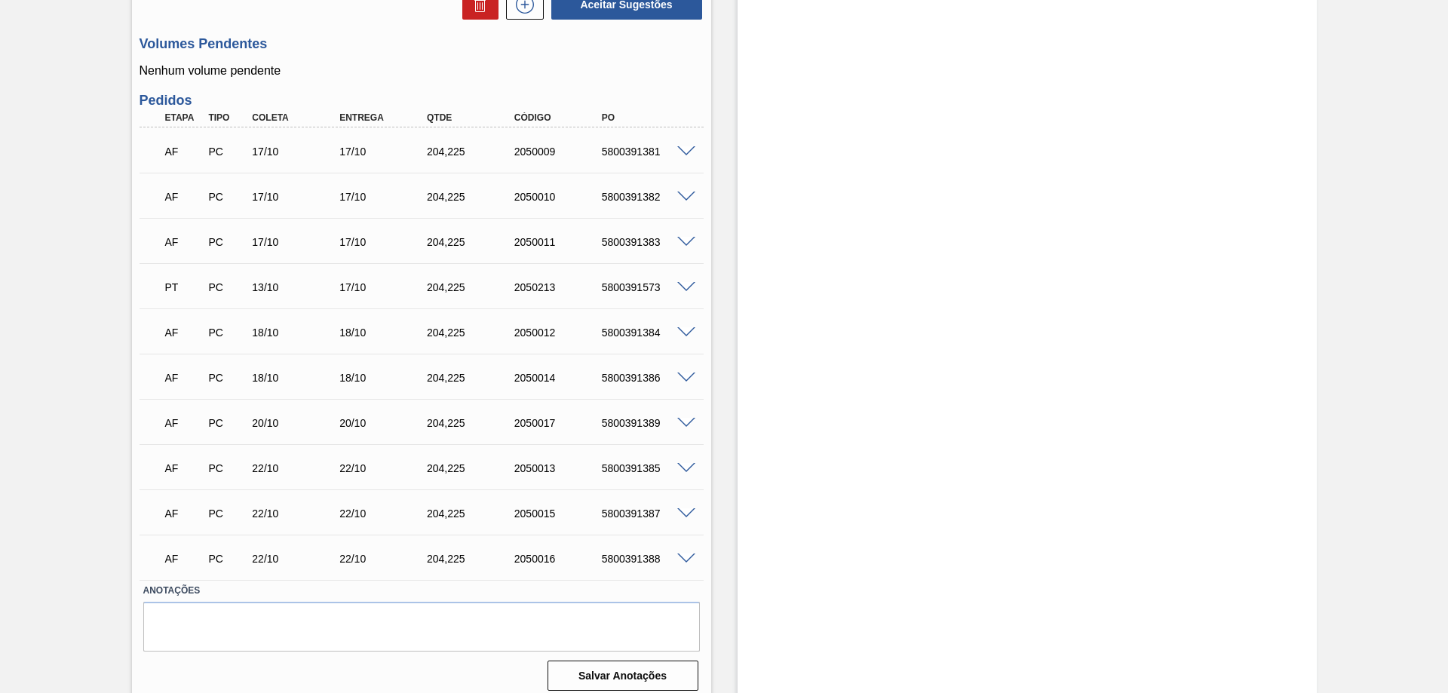
scroll to position [452, 0]
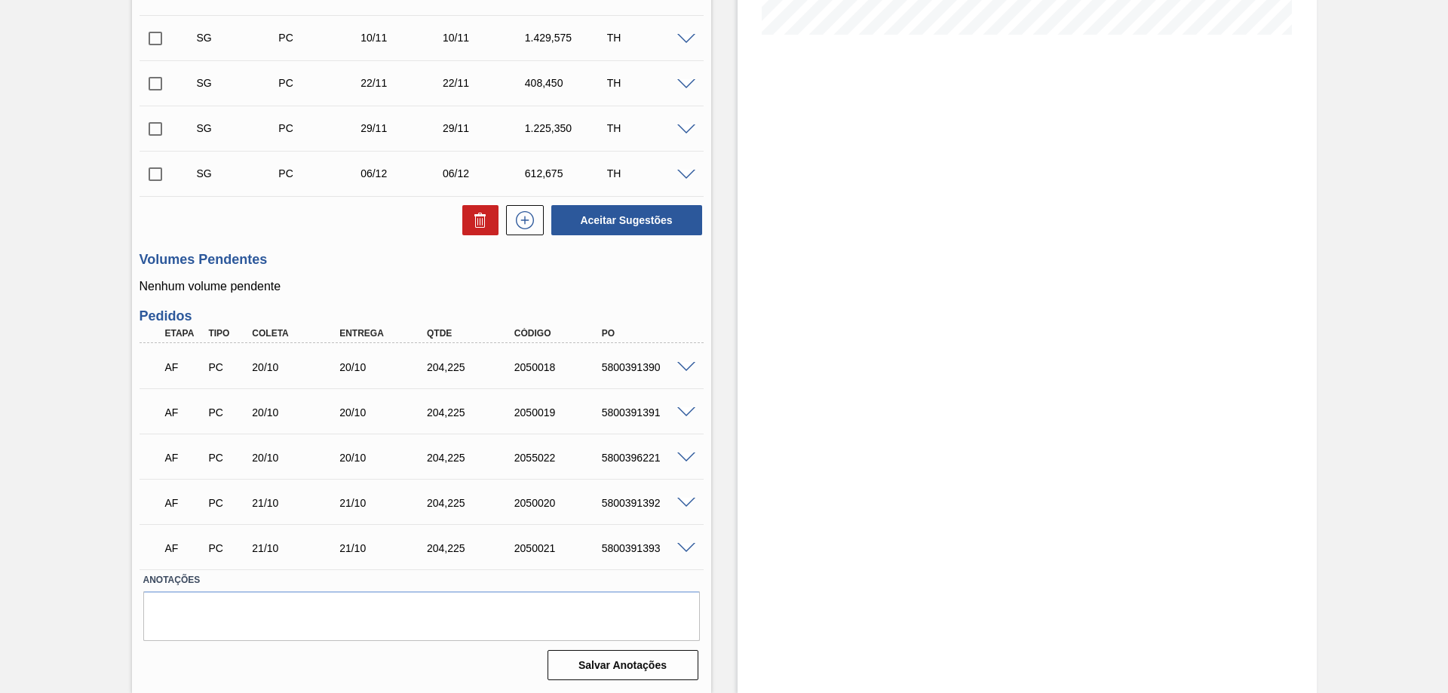
scroll to position [180, 0]
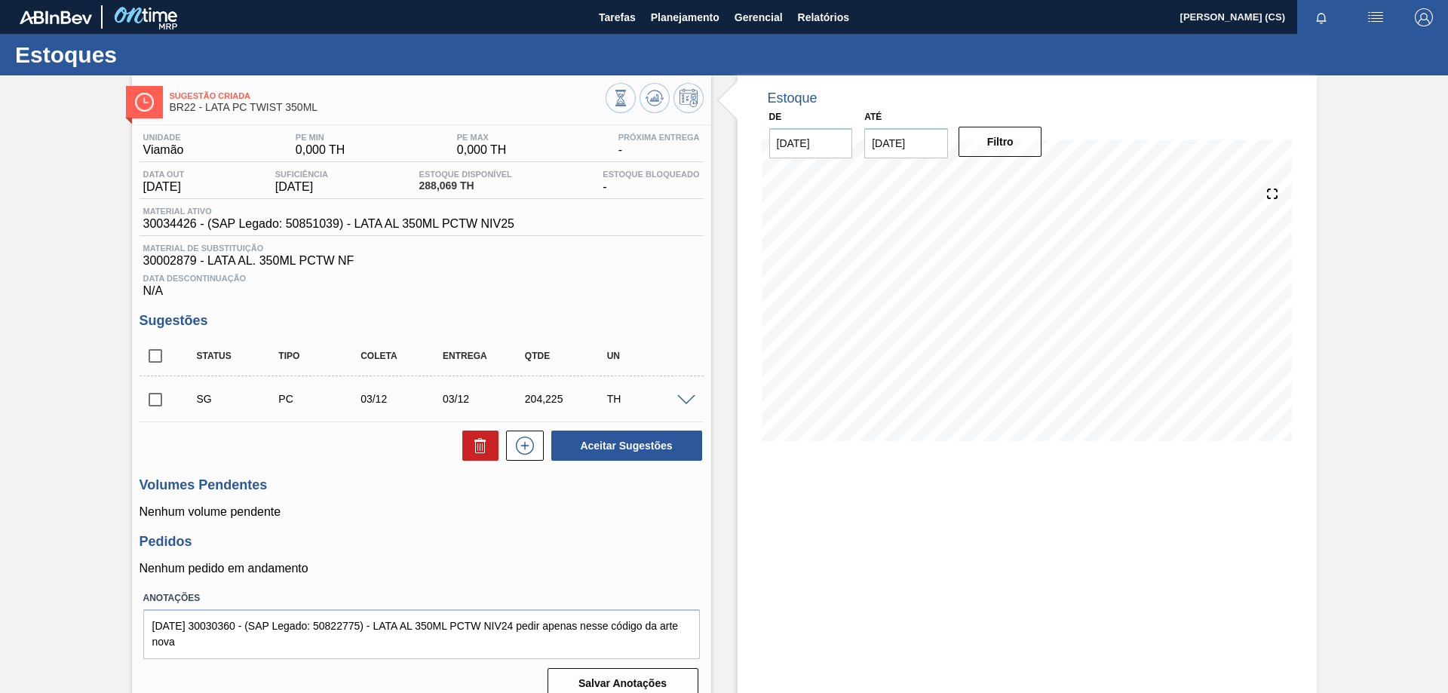
scroll to position [18, 0]
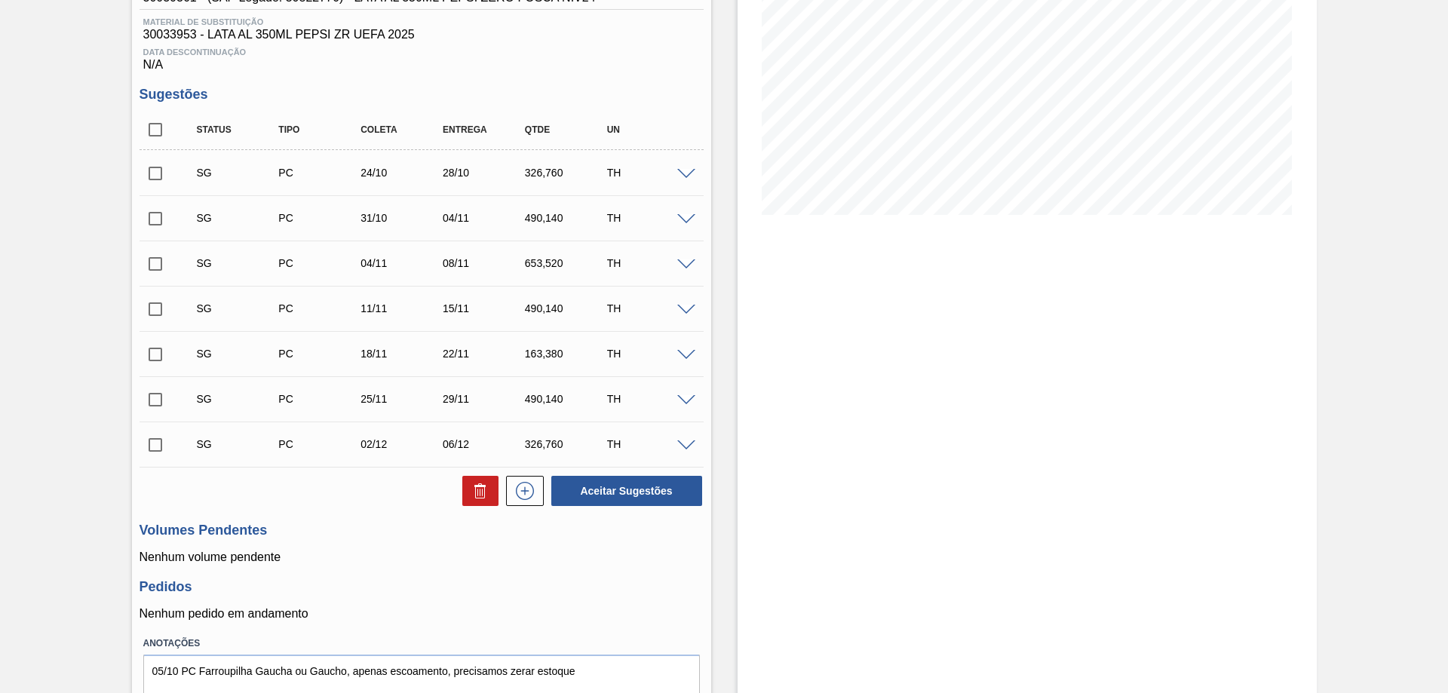
scroll to position [290, 0]
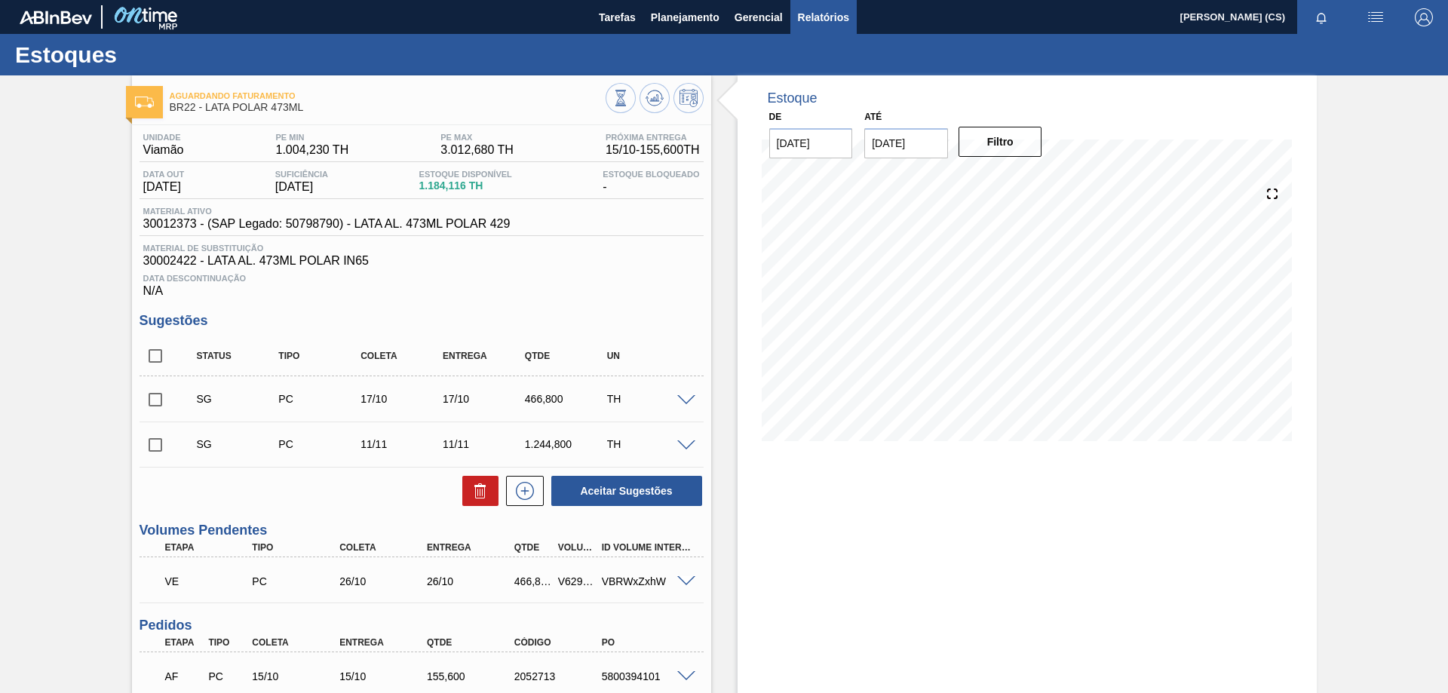
click at [826, 22] on span "Relatórios" at bounding box center [823, 17] width 51 height 18
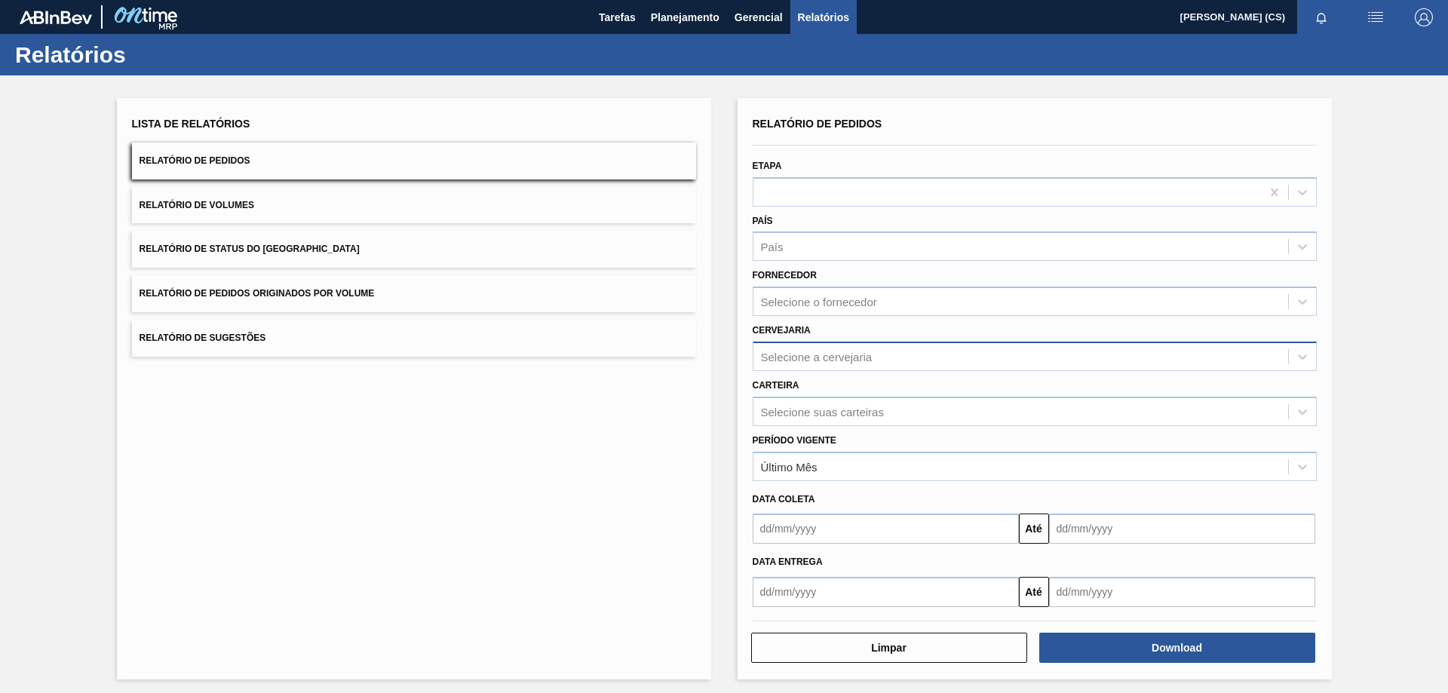
click at [798, 360] on div "Selecione a cervejaria" at bounding box center [817, 356] width 112 height 13
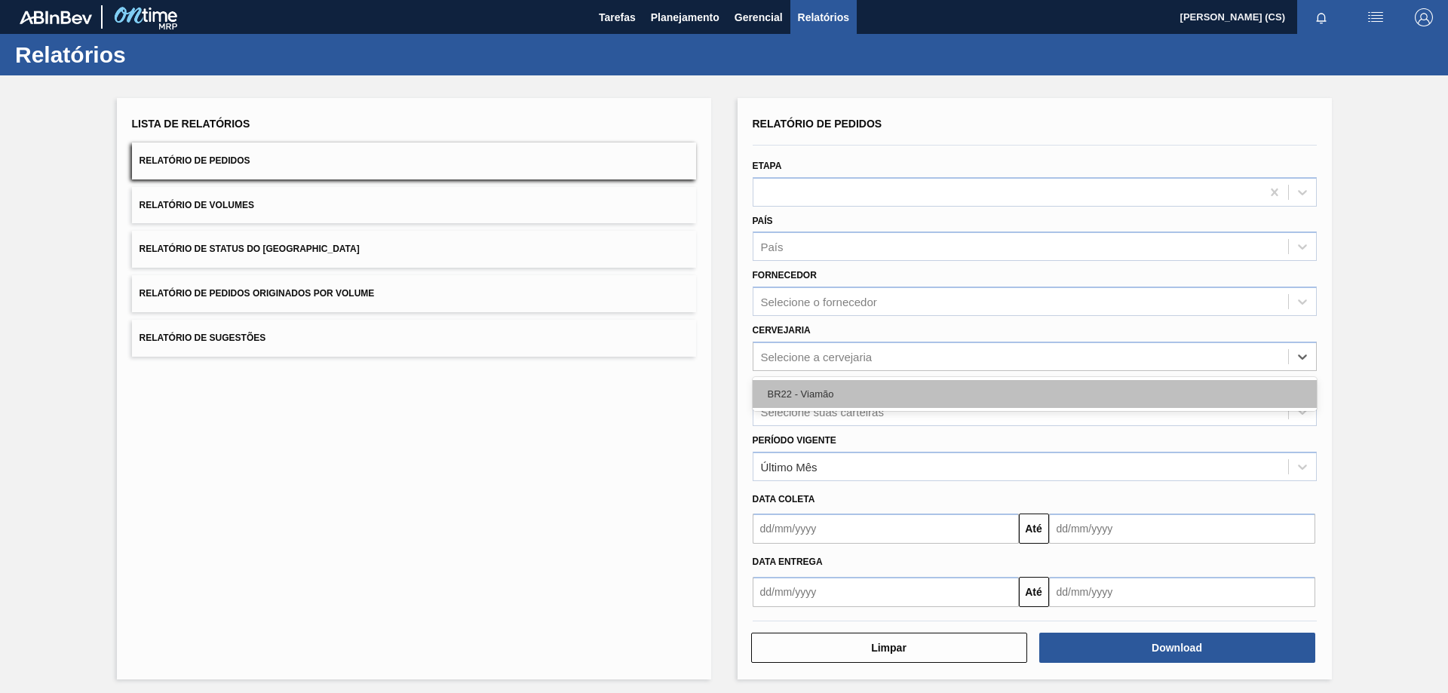
click at [798, 401] on div "BR22 - Viamão" at bounding box center [1034, 394] width 564 height 28
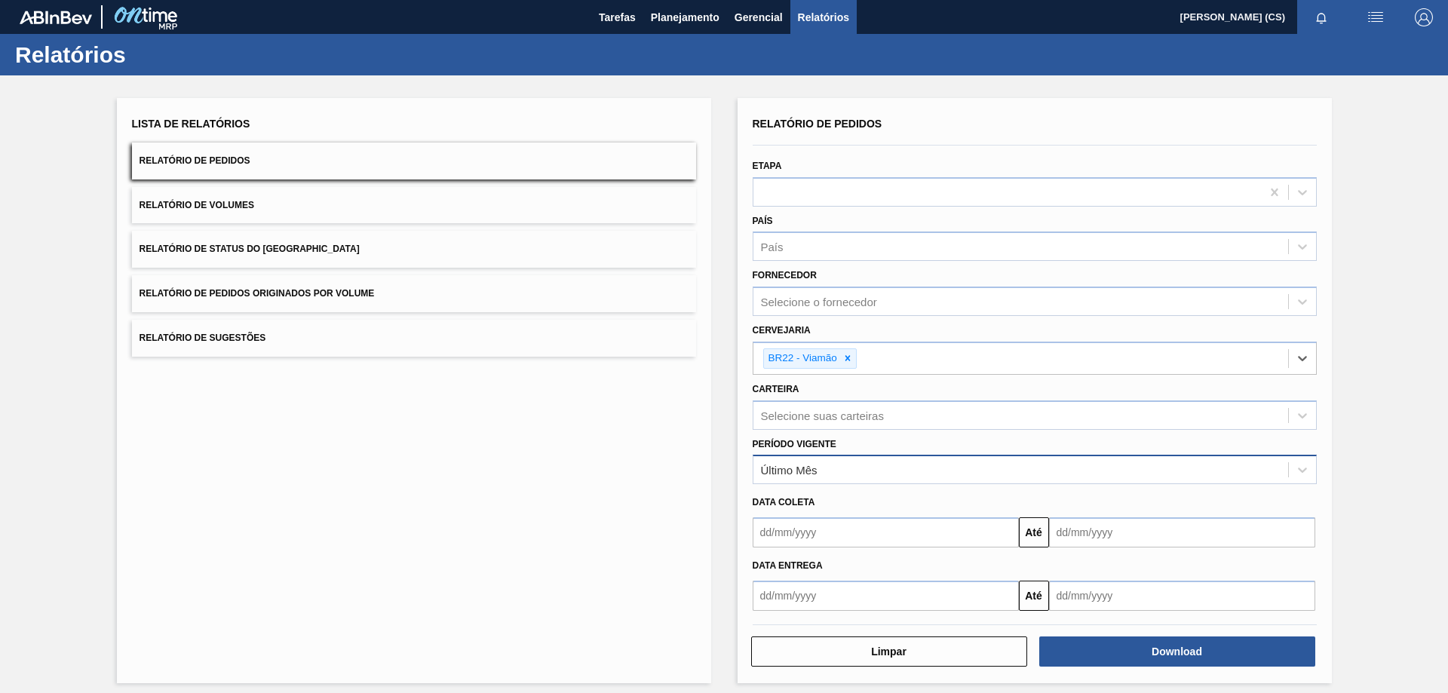
click at [790, 471] on div "Último Mês" at bounding box center [789, 470] width 57 height 13
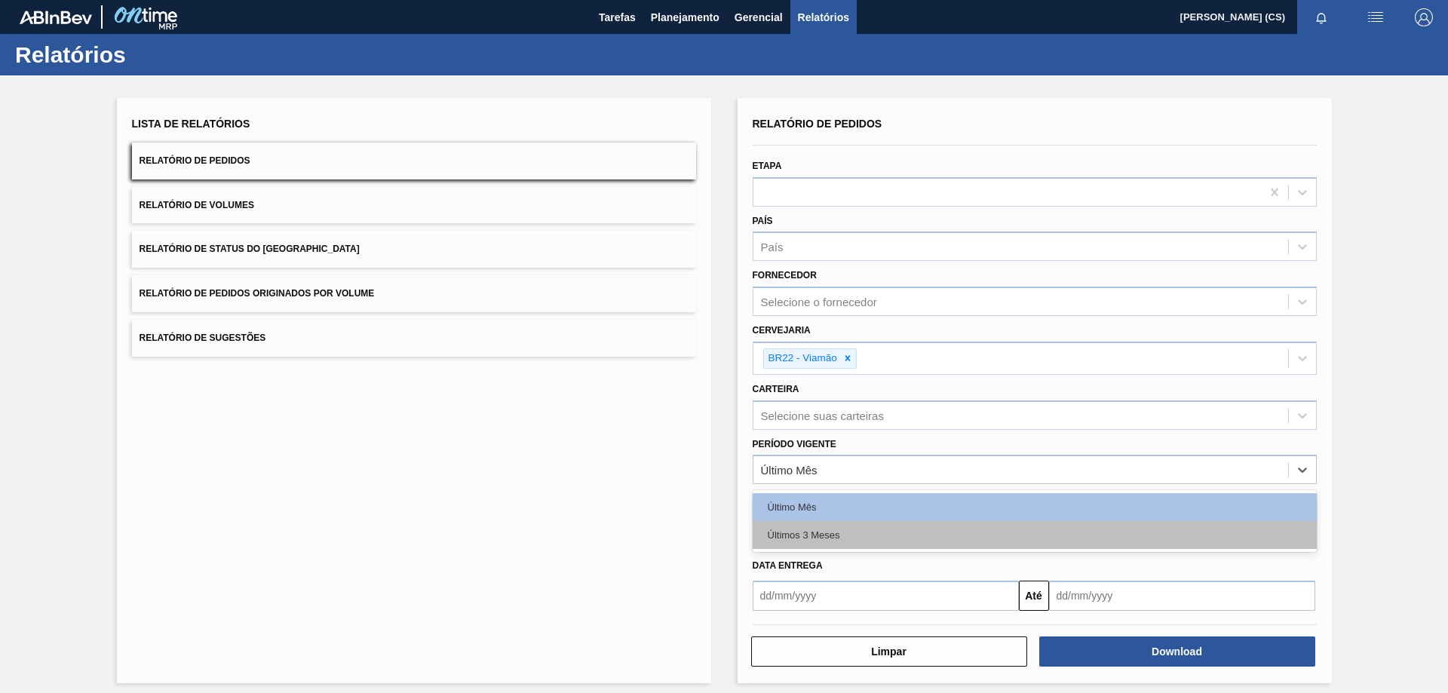
click at [783, 534] on div "Últimos 3 Meses" at bounding box center [1034, 535] width 564 height 28
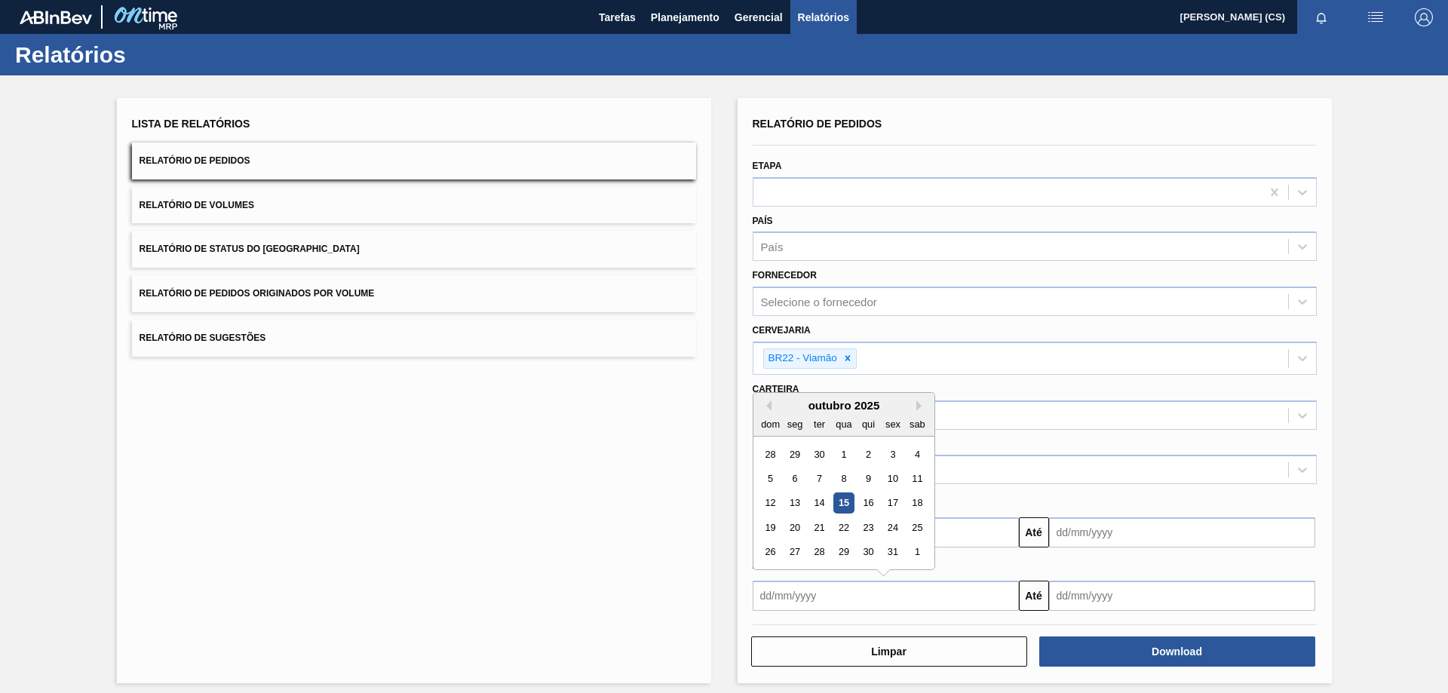
click at [804, 602] on input "text" at bounding box center [885, 596] width 266 height 30
click at [911, 550] on div "1" at bounding box center [916, 552] width 20 height 20
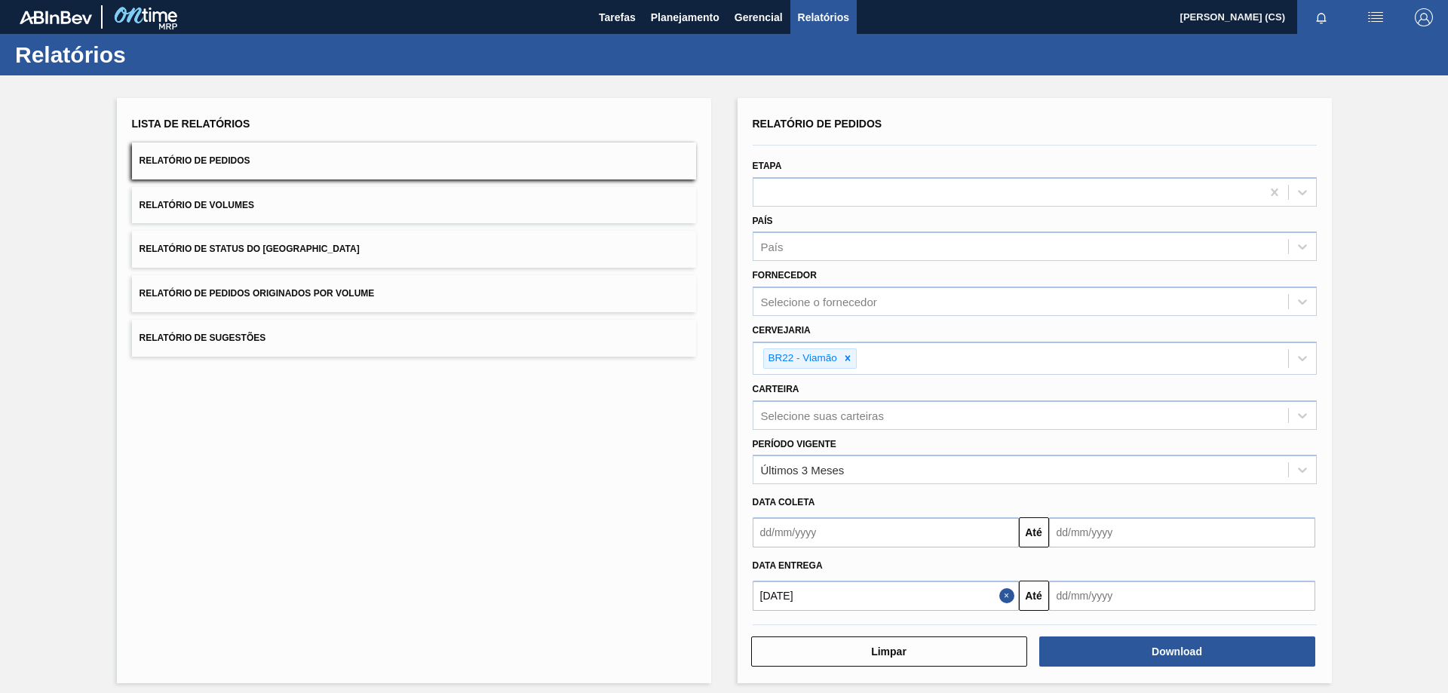
click at [976, 600] on input "01/11/2025" at bounding box center [885, 596] width 266 height 30
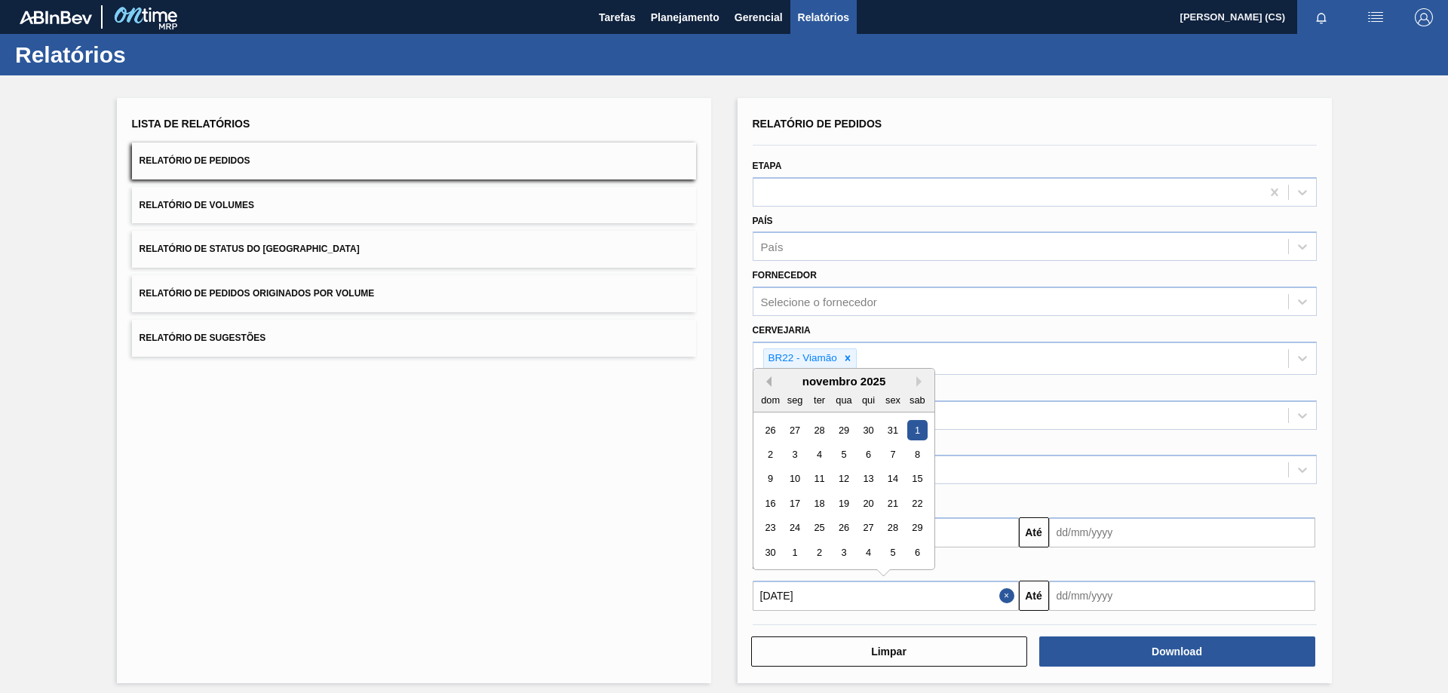
click at [765, 385] on div "Previous Month Next Month novembro 2025 dom seg ter qua qui sex sab 26 27 28 29…" at bounding box center [843, 469] width 182 height 202
click at [769, 382] on button "Previous Month" at bounding box center [766, 381] width 11 height 11
click at [844, 477] on div "15" at bounding box center [843, 479] width 20 height 20
type input "15/10/2025"
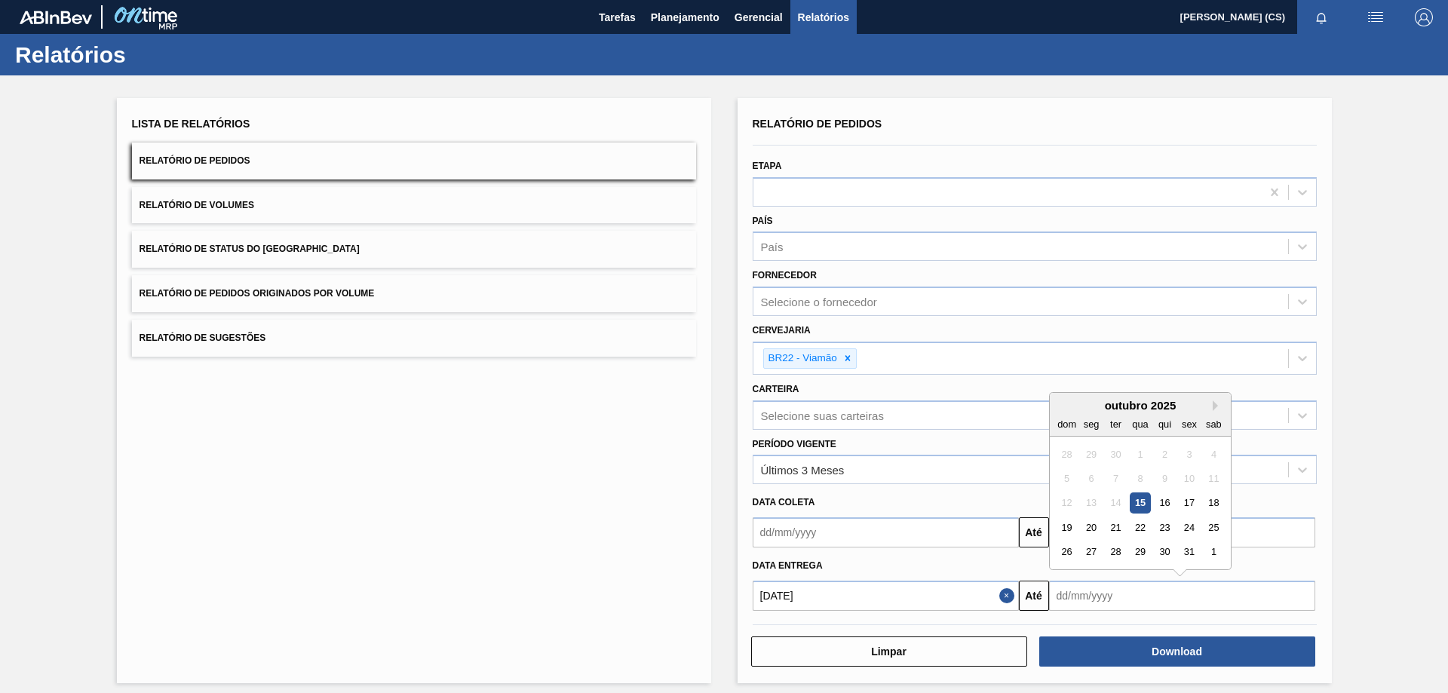
click at [1109, 589] on input "text" at bounding box center [1182, 596] width 266 height 30
click at [1215, 559] on div "1" at bounding box center [1213, 552] width 20 height 20
type input "01/11/2025"
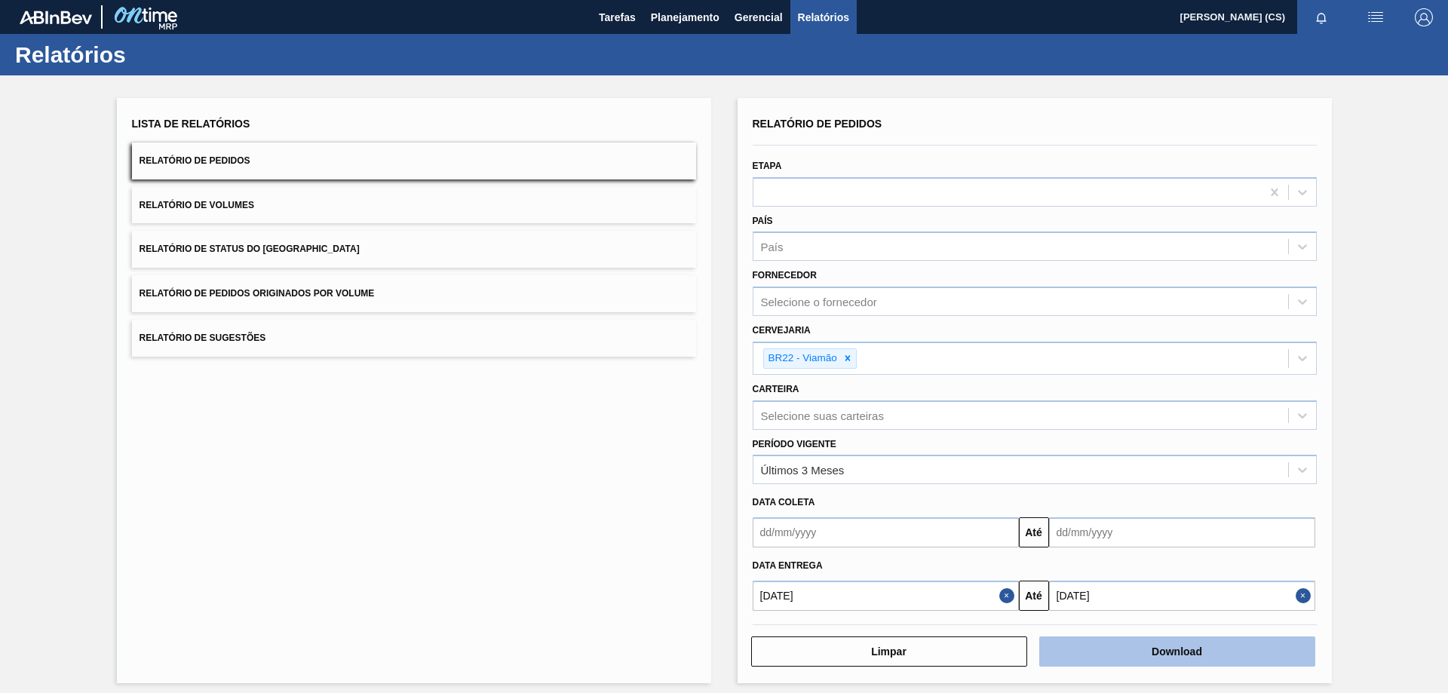
click at [1173, 651] on button "Download" at bounding box center [1177, 651] width 276 height 30
